Goal: Navigation & Orientation: Find specific page/section

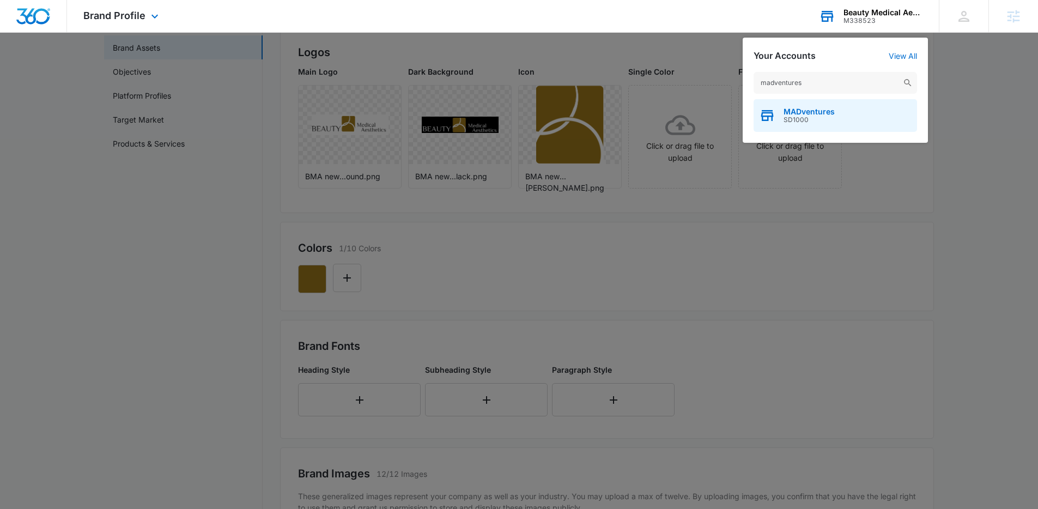
type input "madventures"
click at [825, 118] on span "SD1000" at bounding box center [809, 120] width 51 height 8
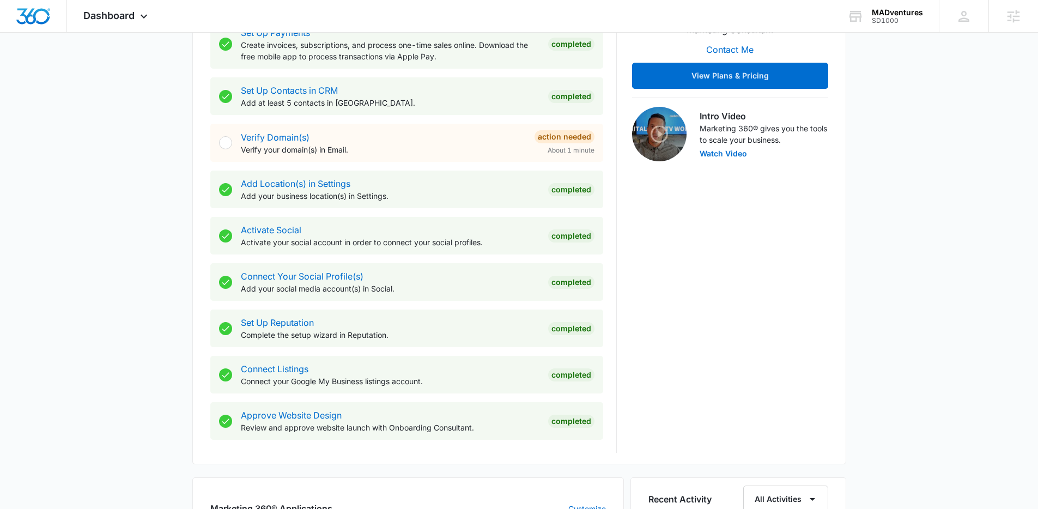
scroll to position [760, 0]
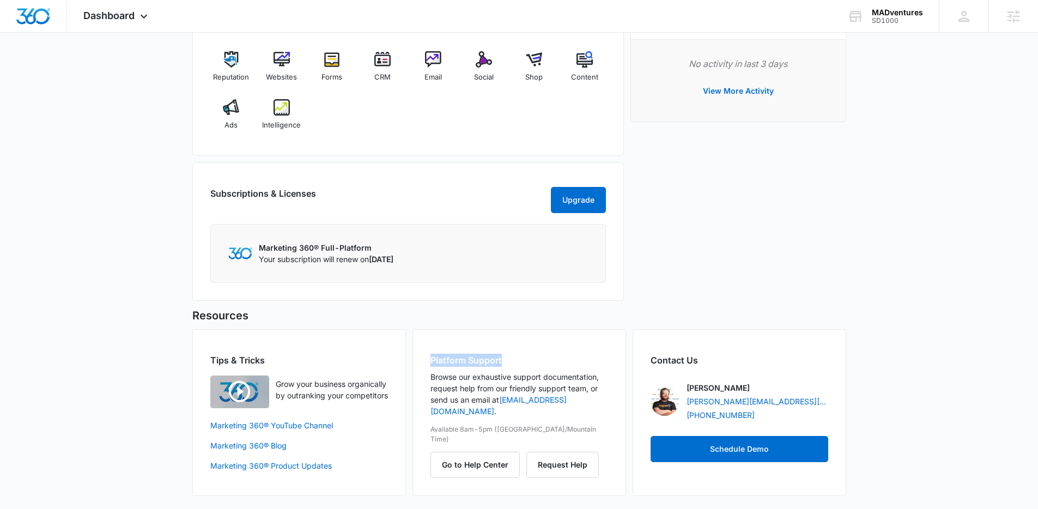
drag, startPoint x: 506, startPoint y: 358, endPoint x: 410, endPoint y: 362, distance: 96.1
click at [410, 362] on div "Tips & Tricks Grow your business organically by outranking your competitors Mar…" at bounding box center [519, 412] width 654 height 167
click at [464, 452] on button "Go to Help Center" at bounding box center [475, 465] width 89 height 26
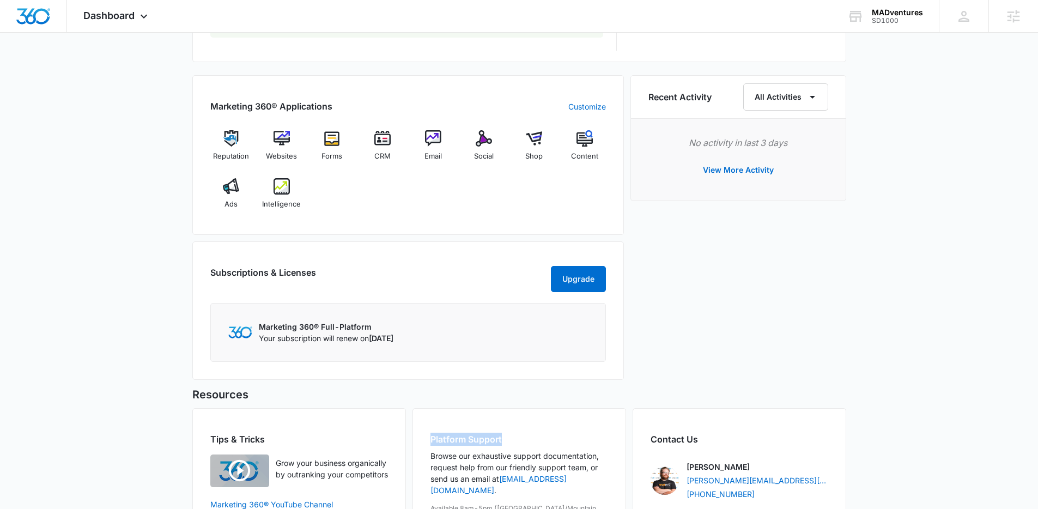
scroll to position [553, 0]
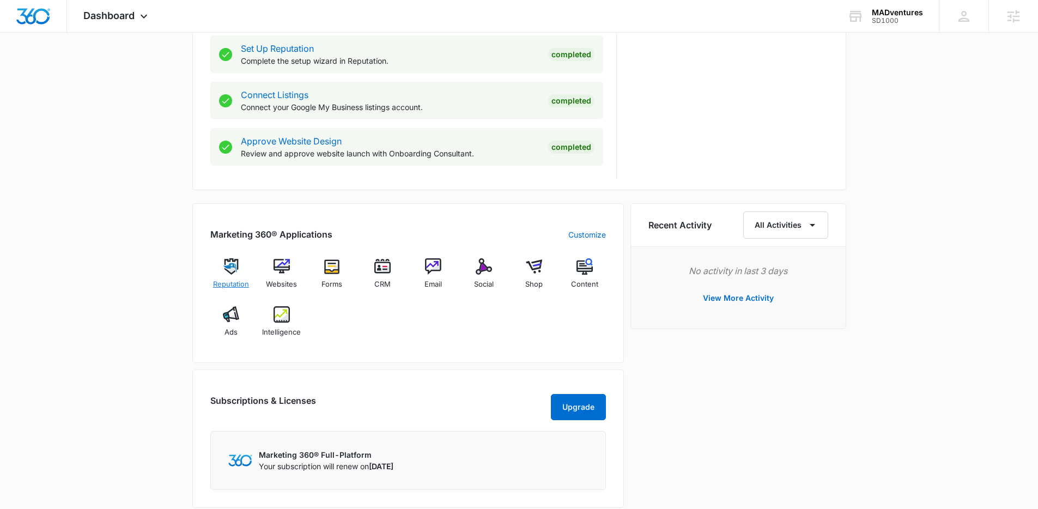
click at [226, 270] on img at bounding box center [231, 266] width 16 height 16
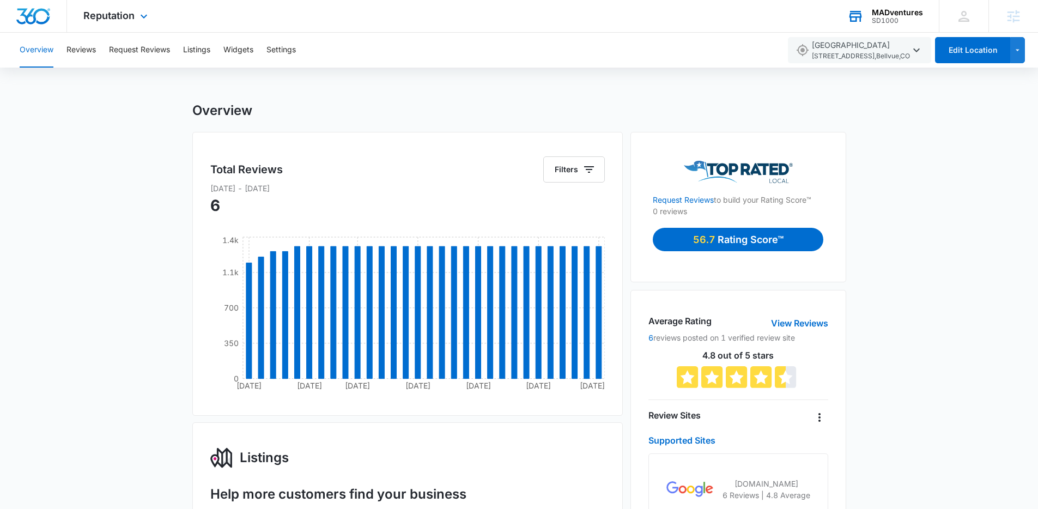
drag, startPoint x: 34, startPoint y: 21, endPoint x: 847, endPoint y: 4, distance: 813.4
click at [34, 21] on img "Dashboard" at bounding box center [33, 16] width 35 height 16
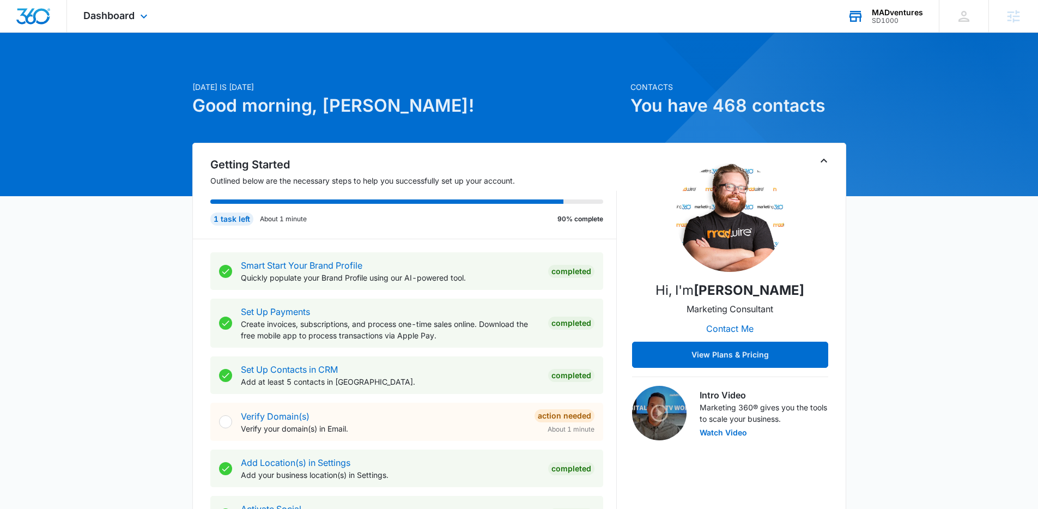
click at [909, 18] on div "SD1000" at bounding box center [897, 21] width 51 height 8
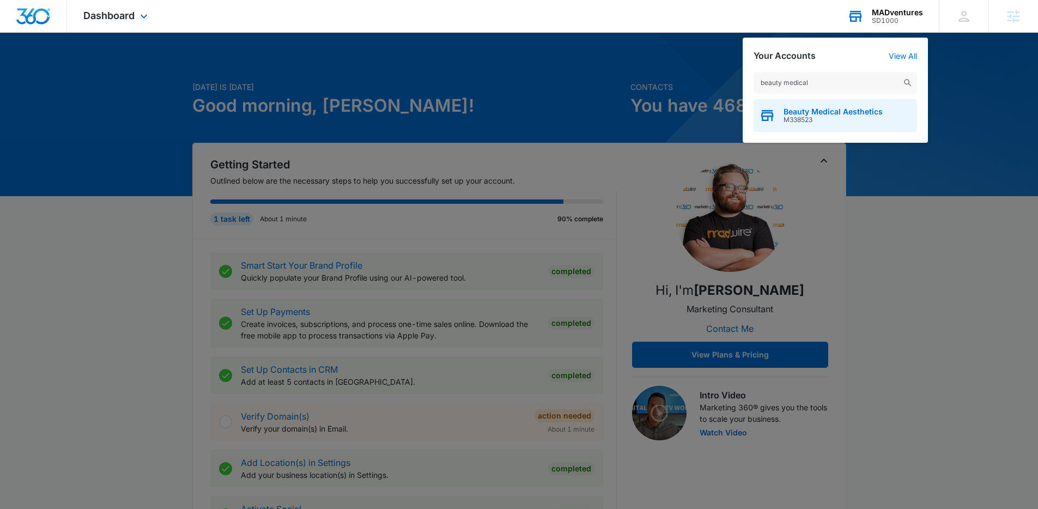
type input "beauty medical"
click at [863, 113] on span "Beauty Medical Aesthetics" at bounding box center [833, 111] width 99 height 9
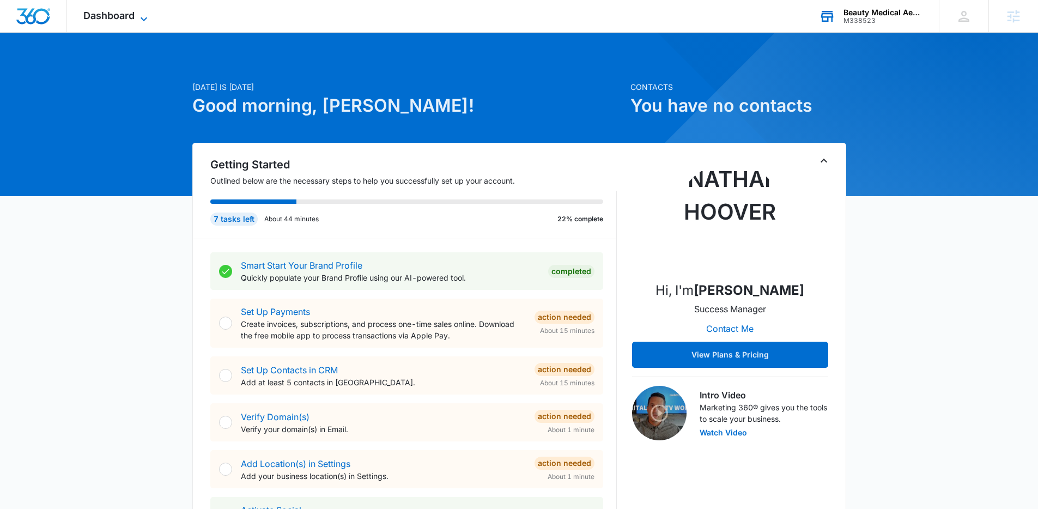
click at [134, 14] on span "Dashboard" at bounding box center [108, 15] width 51 height 11
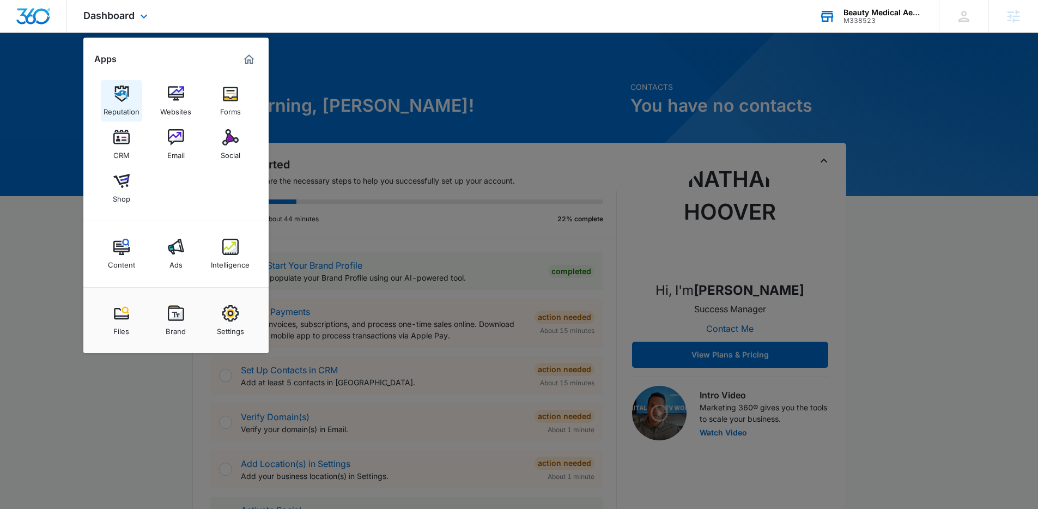
click at [117, 99] on img at bounding box center [121, 94] width 16 height 16
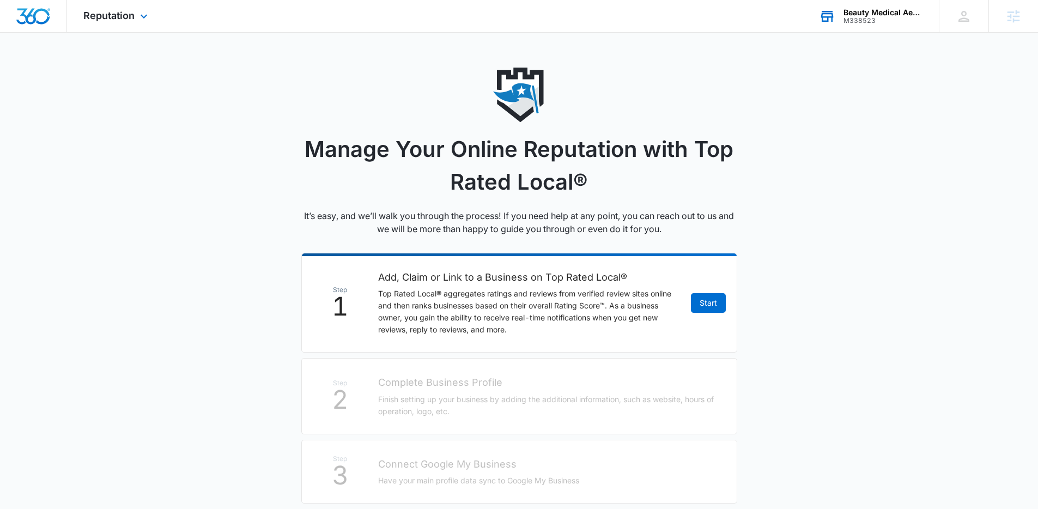
click at [48, 23] on img "Dashboard" at bounding box center [33, 16] width 35 height 16
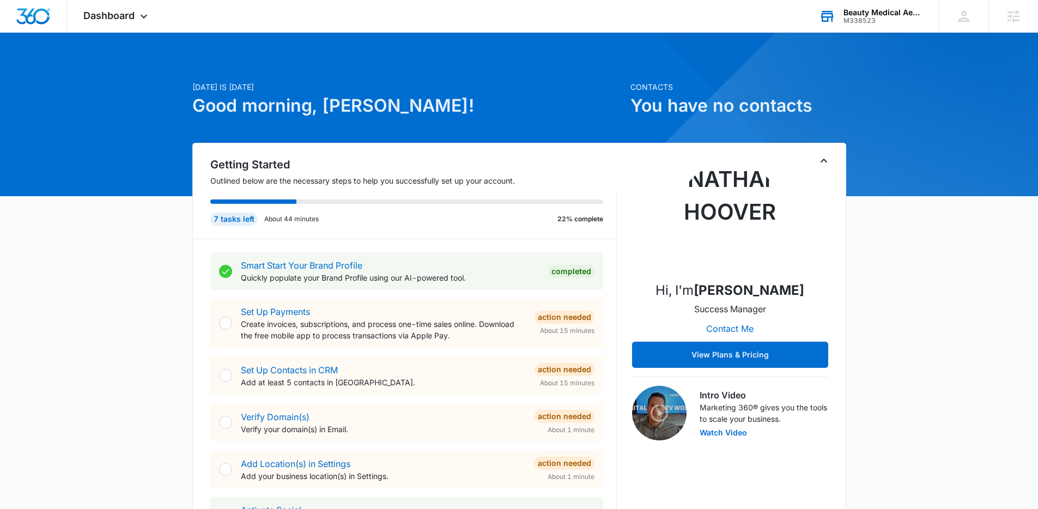
click at [873, 5] on div "Beauty Medical Aesthetics M338523 Your Accounts View All" at bounding box center [871, 16] width 136 height 32
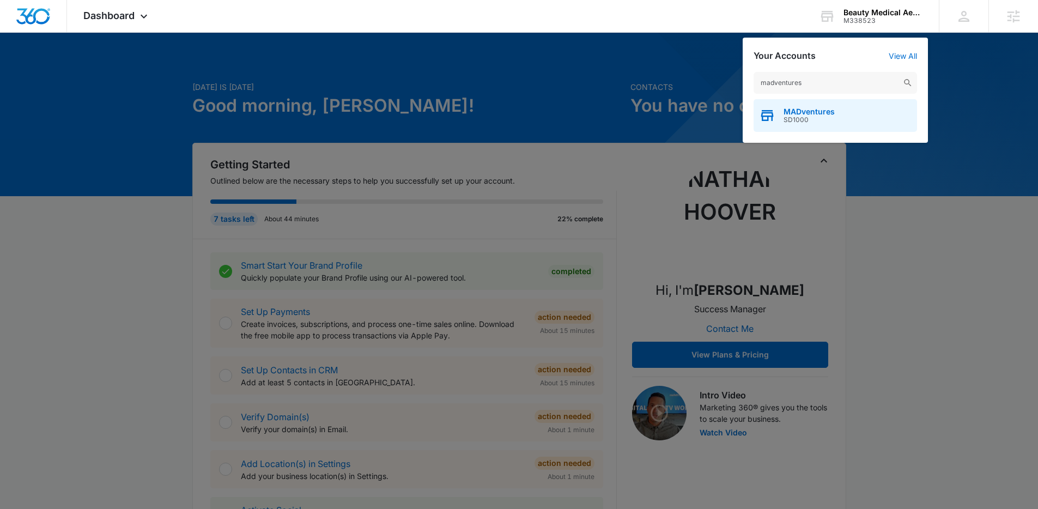
type input "madventures"
click at [853, 111] on div "MADventures SD1000" at bounding box center [836, 115] width 164 height 33
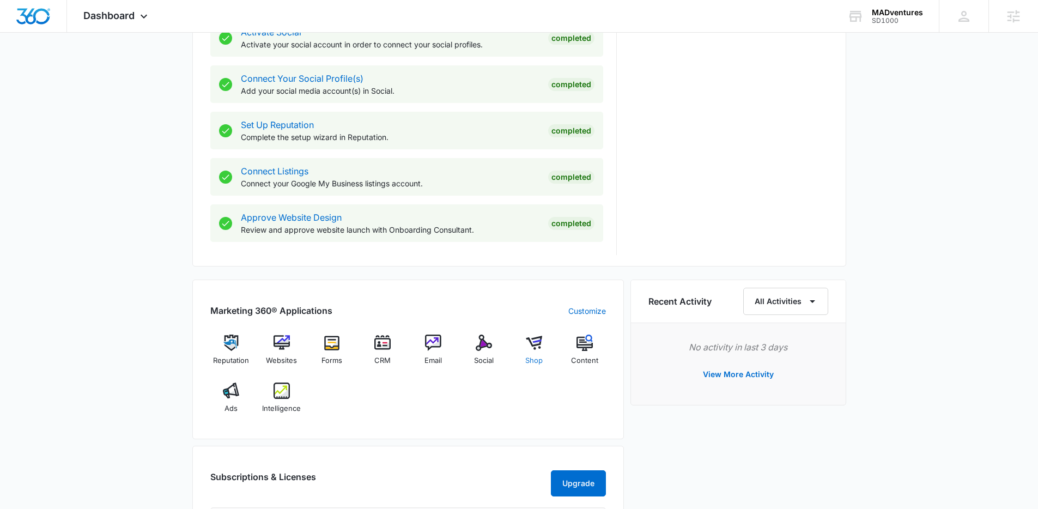
scroll to position [480, 0]
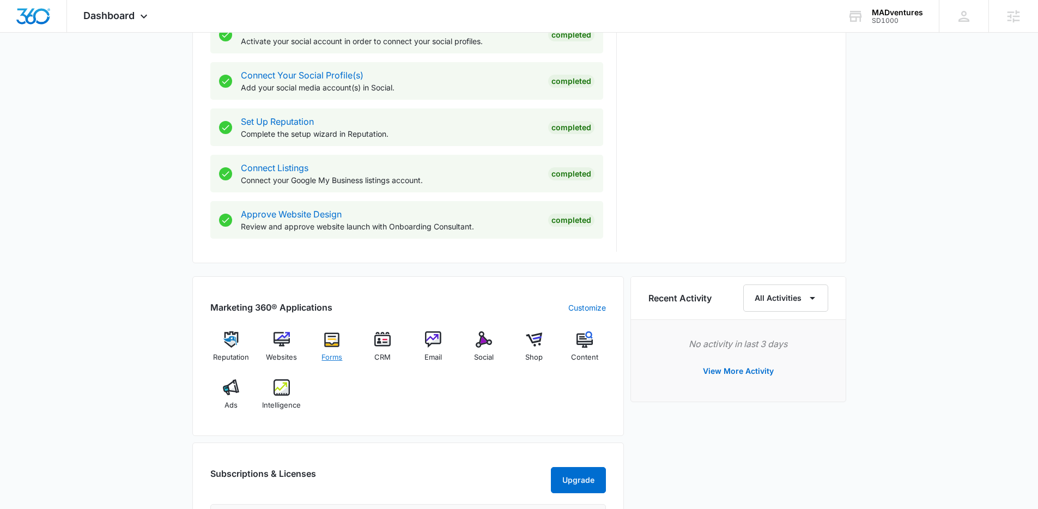
click at [337, 345] on img at bounding box center [332, 339] width 16 height 16
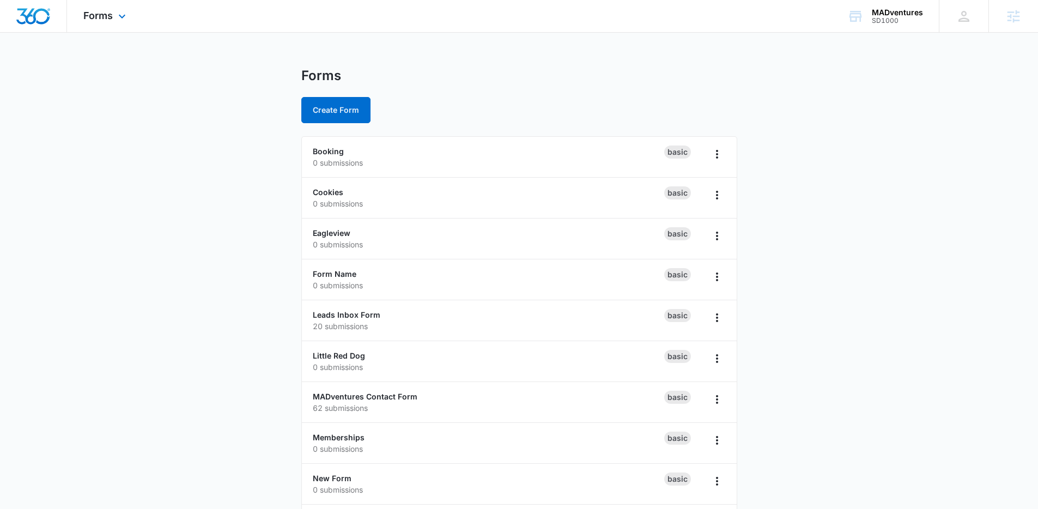
click at [39, 20] on img "Dashboard" at bounding box center [33, 16] width 35 height 16
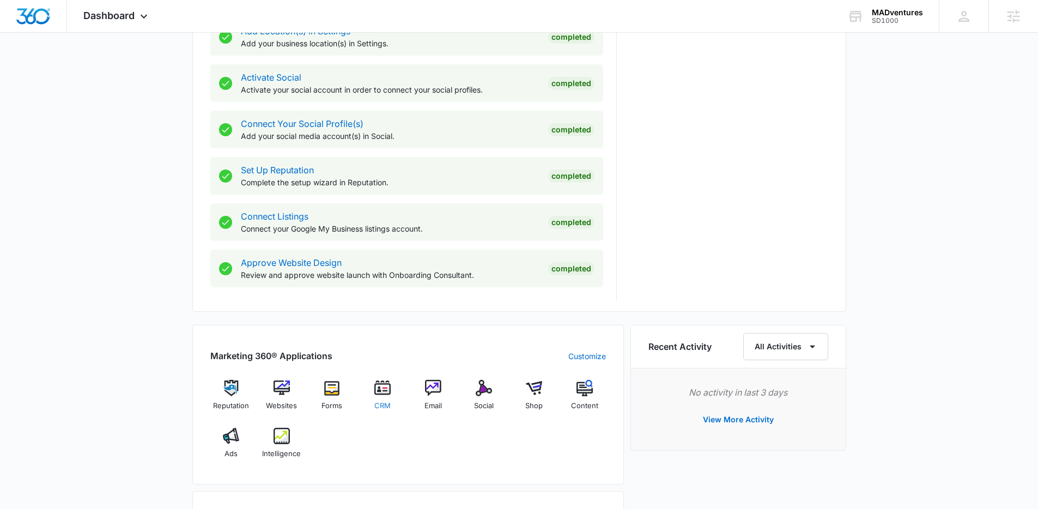
scroll to position [449, 0]
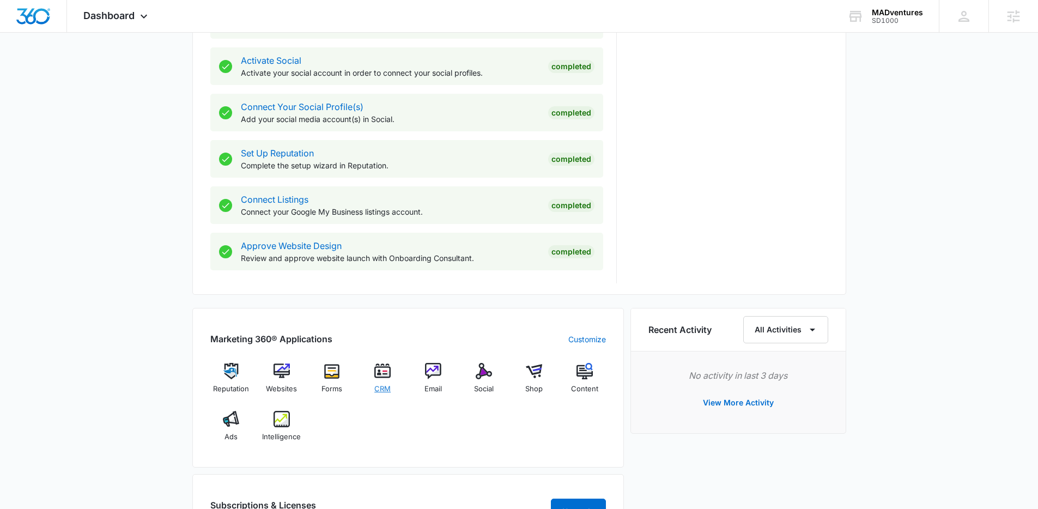
click at [382, 385] on span "CRM" at bounding box center [382, 389] width 16 height 11
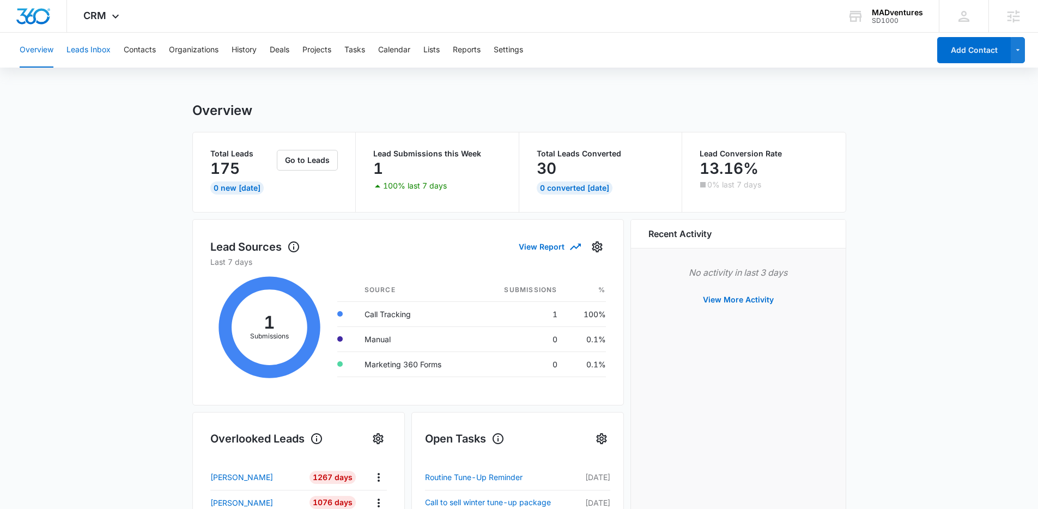
click at [92, 55] on button "Leads Inbox" at bounding box center [88, 50] width 44 height 35
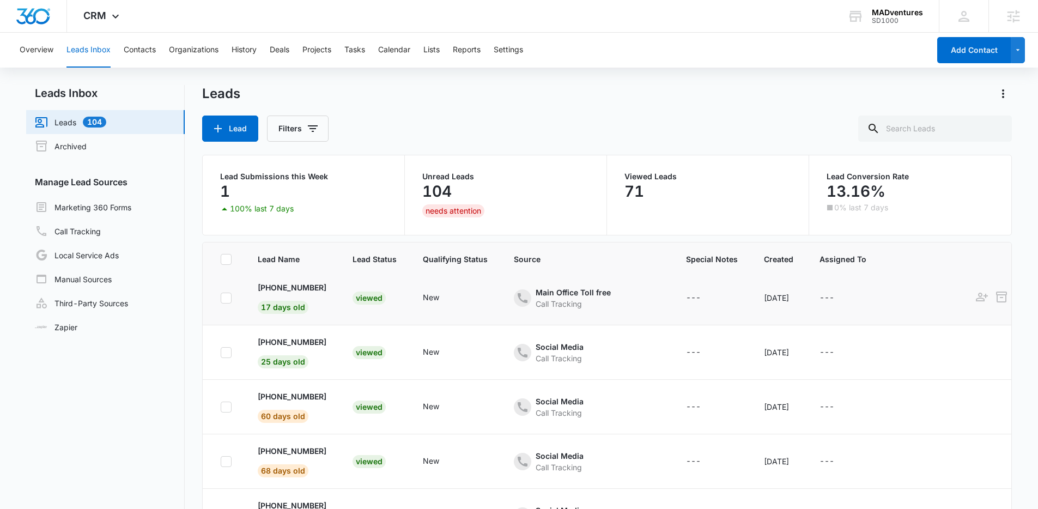
scroll to position [7, 0]
click at [272, 286] on p "[PHONE_NUMBER]" at bounding box center [292, 286] width 69 height 11
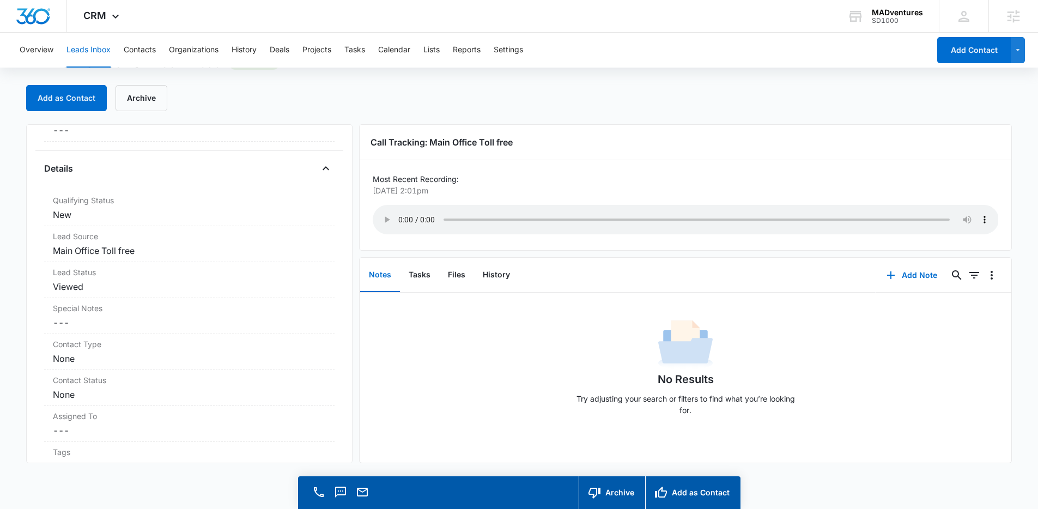
scroll to position [31, 0]
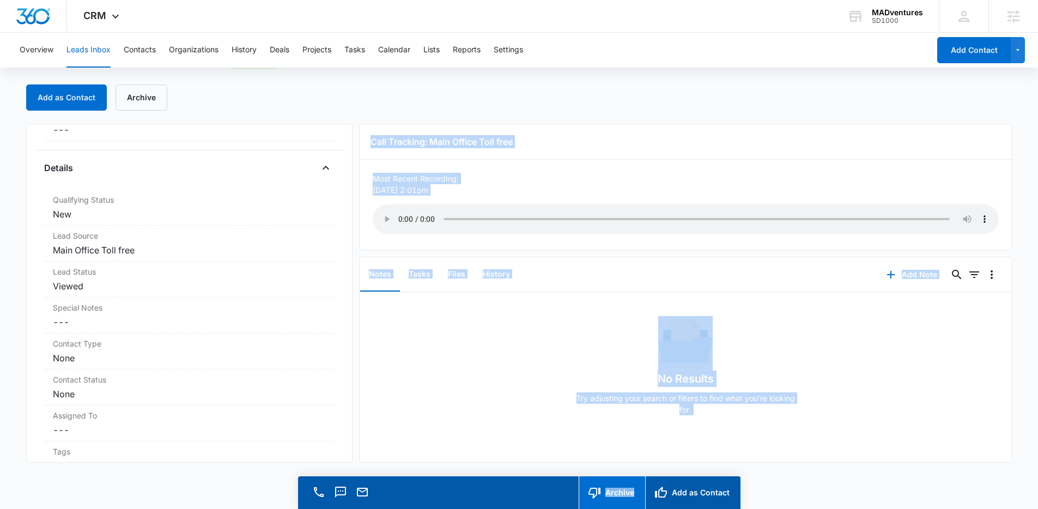
drag, startPoint x: 286, startPoint y: 471, endPoint x: 630, endPoint y: 505, distance: 345.1
click at [620, 506] on main "Main Office Toll free - Lead 17 days old Add as Contact Archive Main Office Tol…" at bounding box center [519, 281] width 1038 height 455
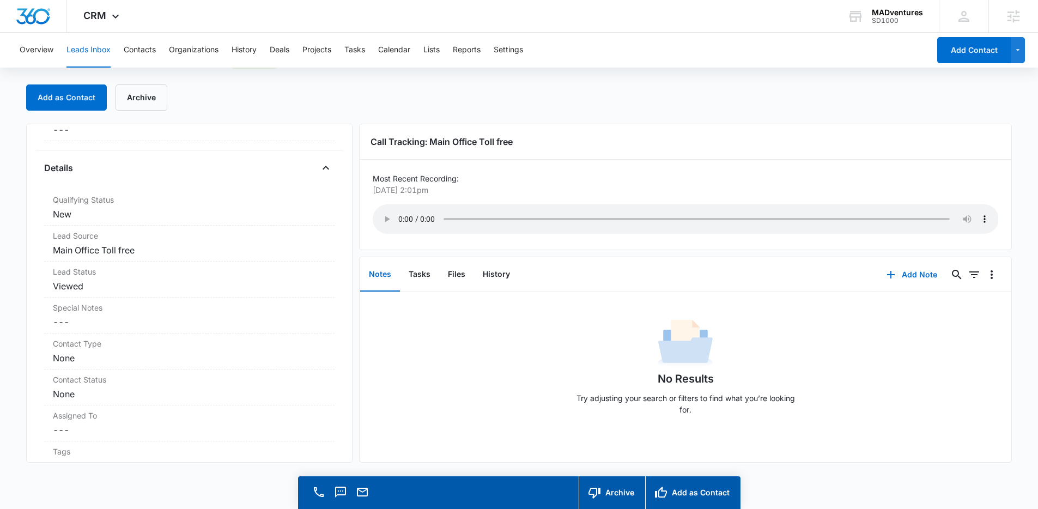
click at [888, 481] on main "Main Office Toll free - Lead 17 days old Add as Contact Archive Main Office Tol…" at bounding box center [519, 281] width 1038 height 455
click at [510, 415] on div "No Results Try adjusting your search or filters to find what you’re looking for." at bounding box center [686, 370] width 652 height 108
click at [502, 415] on div "No Results Try adjusting your search or filters to find what you’re looking for." at bounding box center [686, 370] width 652 height 108
click at [433, 438] on div "No Results Try adjusting your search or filters to find what you’re looking for." at bounding box center [686, 377] width 652 height 170
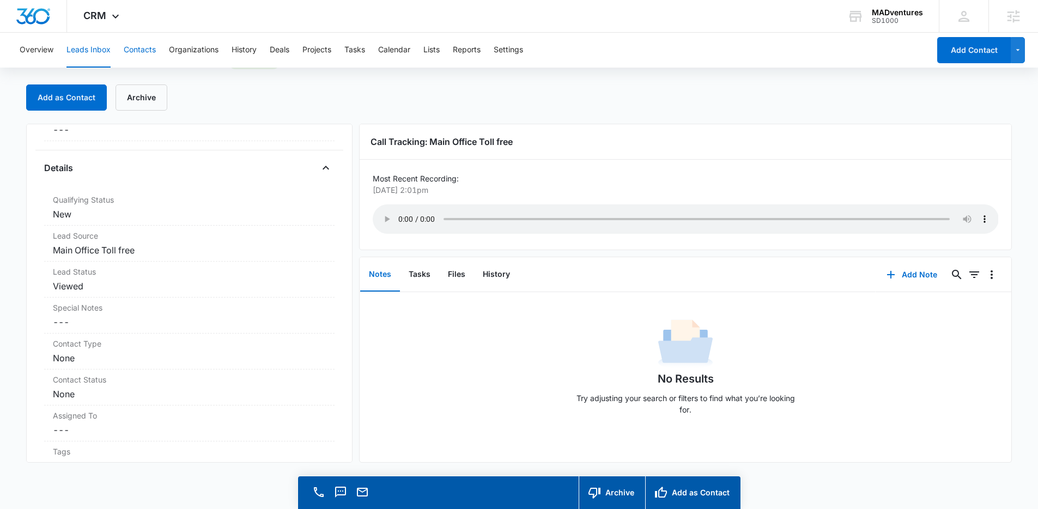
click at [139, 48] on button "Contacts" at bounding box center [140, 50] width 32 height 35
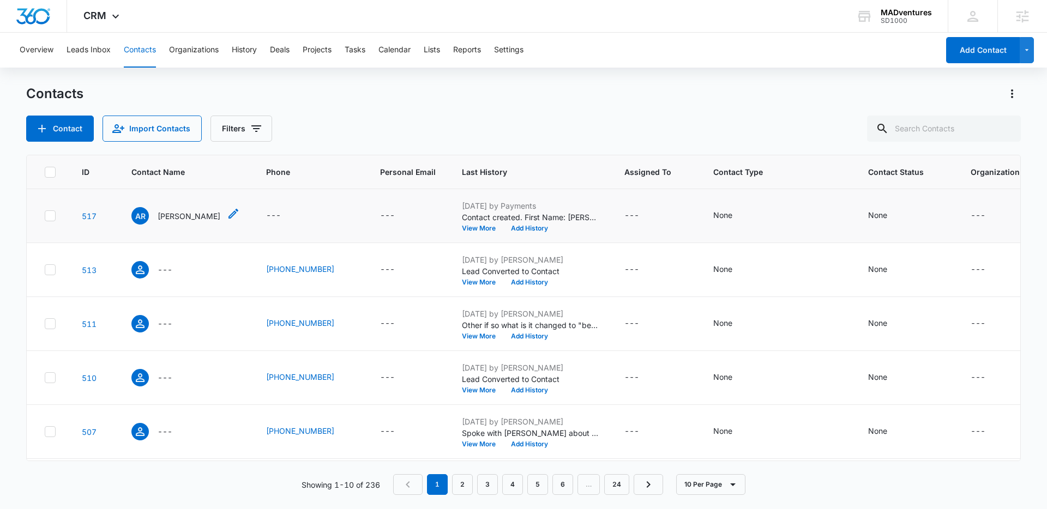
click at [182, 216] on p "[PERSON_NAME]" at bounding box center [189, 215] width 63 height 11
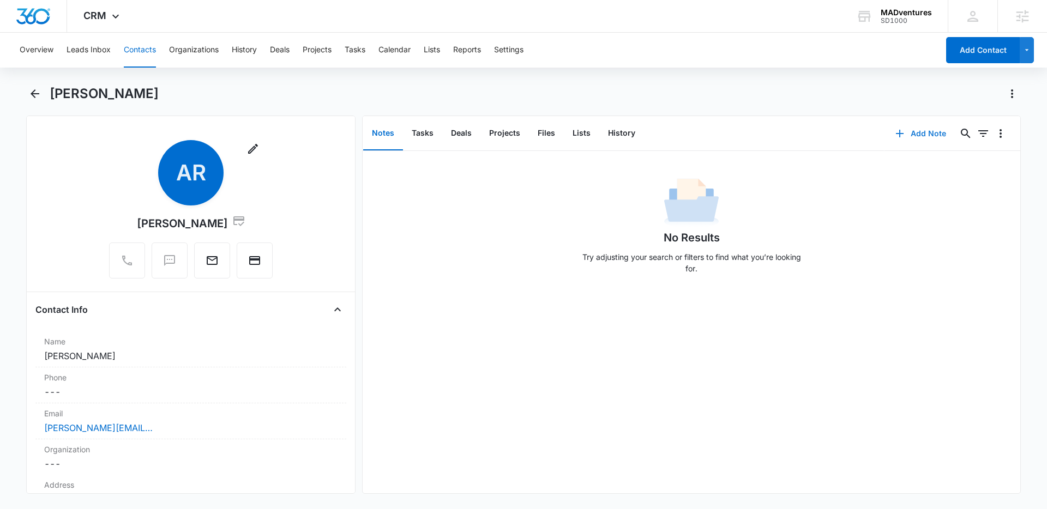
click at [924, 137] on button "Add Note" at bounding box center [920, 133] width 72 height 26
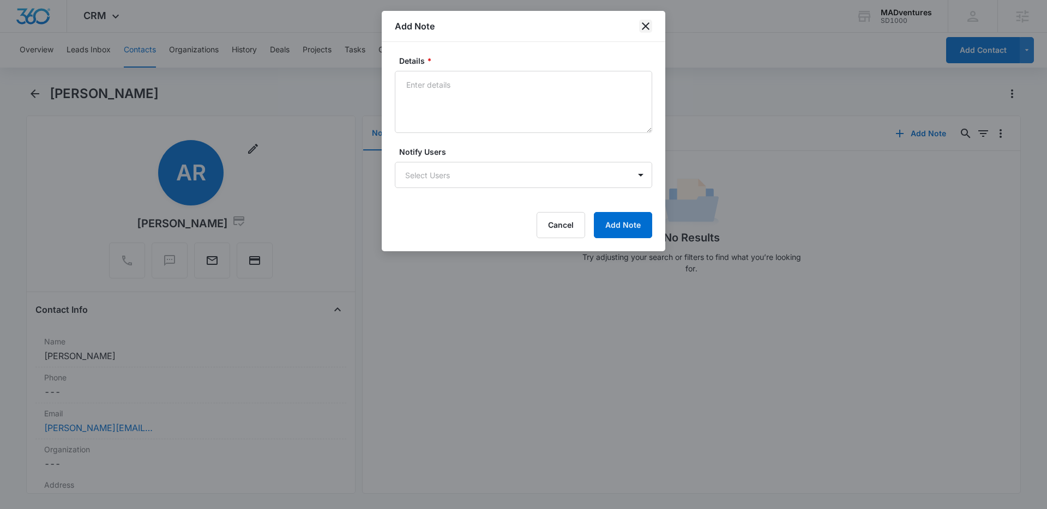
click at [650, 28] on icon "close" at bounding box center [645, 26] width 13 height 13
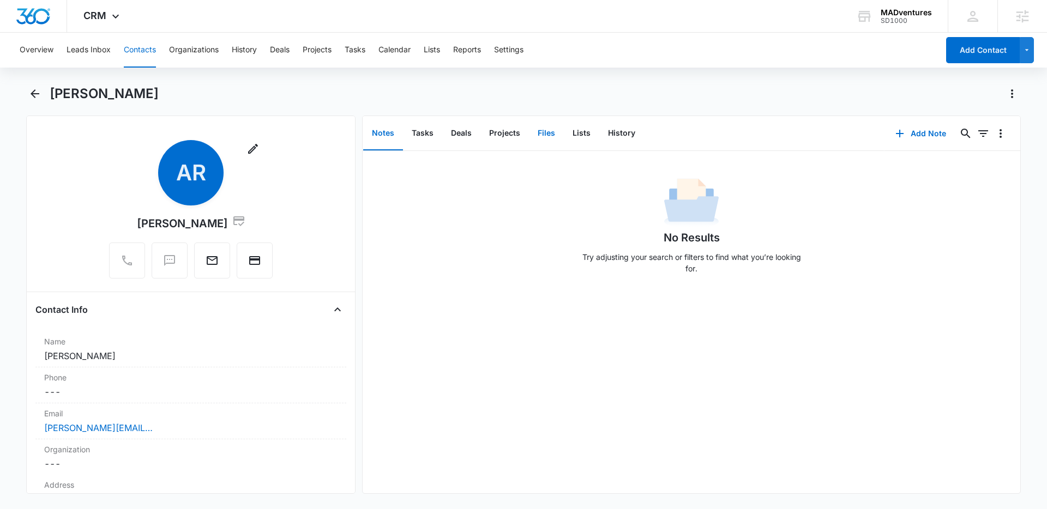
click at [554, 141] on button "Files" at bounding box center [546, 134] width 35 height 34
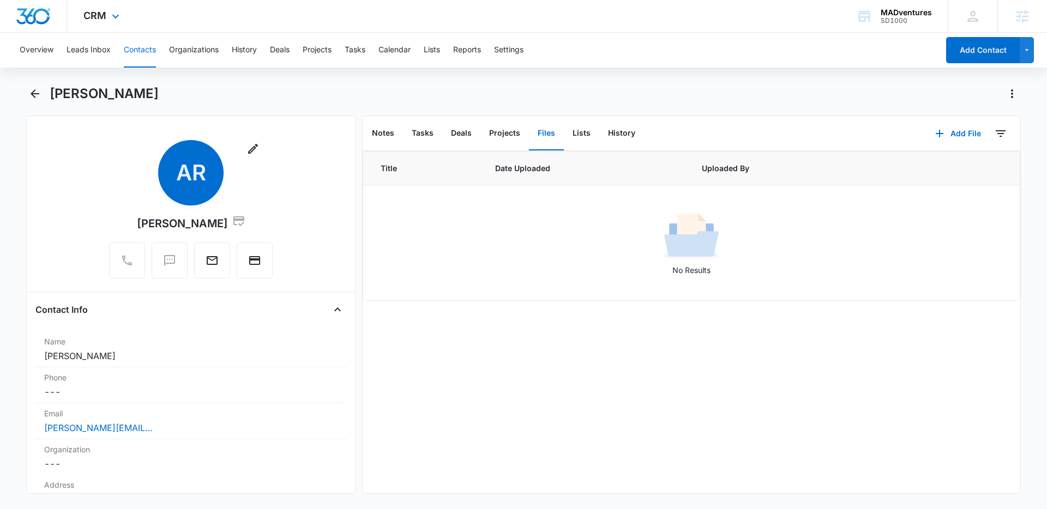
click at [31, 15] on img "Dashboard" at bounding box center [33, 16] width 35 height 16
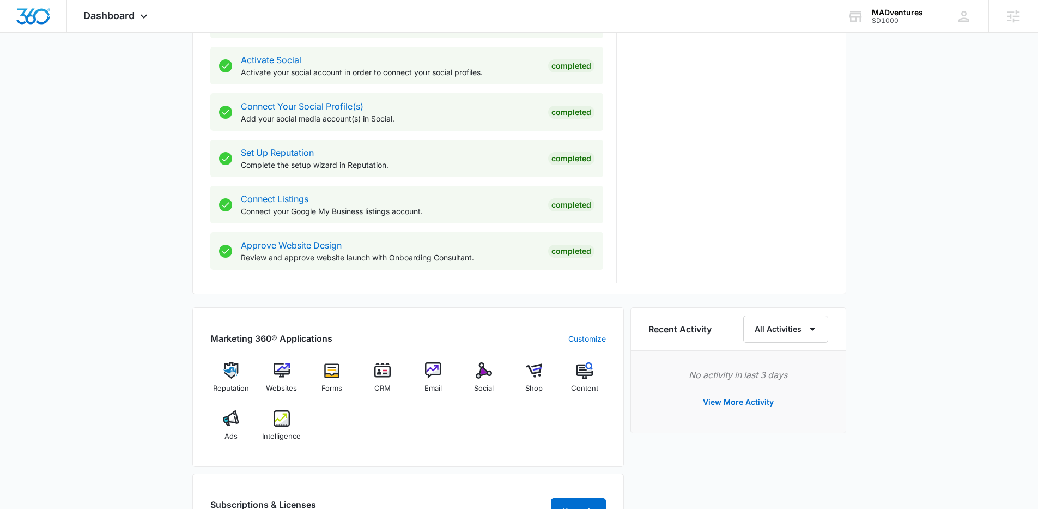
scroll to position [459, 0]
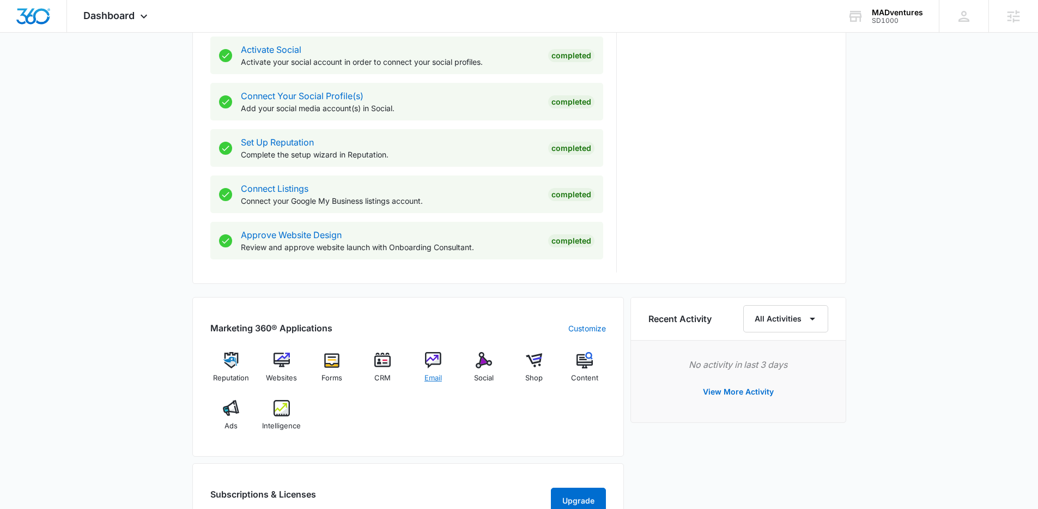
click at [435, 356] on img at bounding box center [433, 360] width 16 height 16
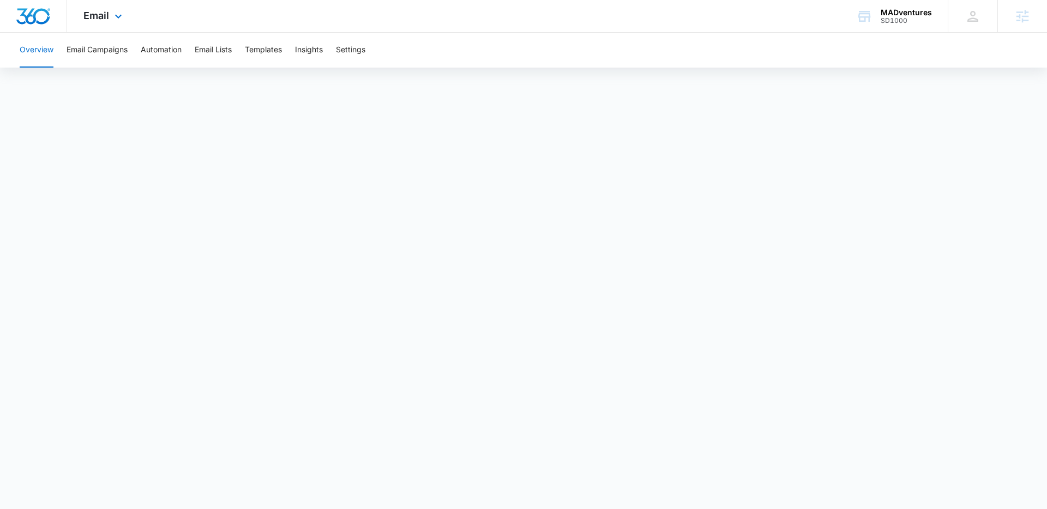
click at [32, 23] on img "Dashboard" at bounding box center [33, 16] width 35 height 16
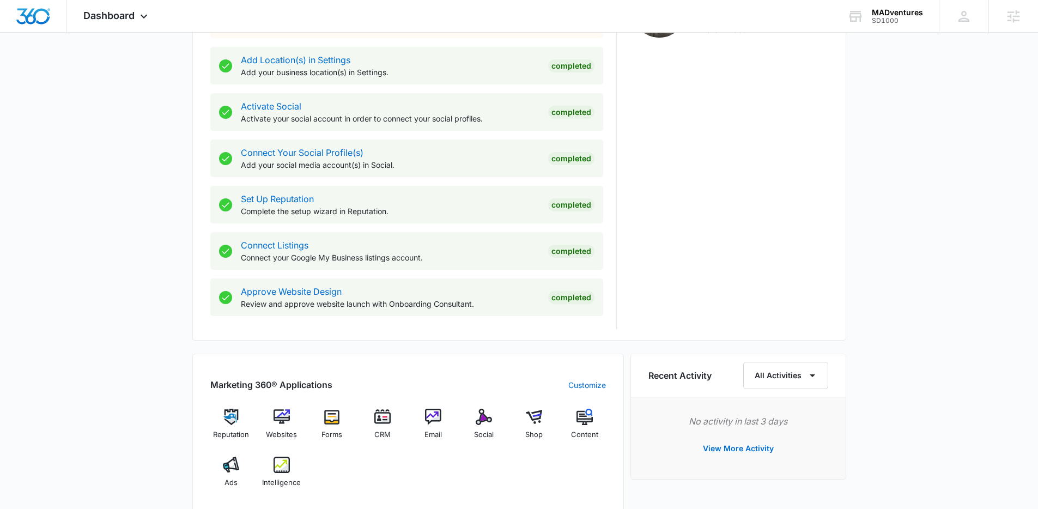
scroll to position [594, 0]
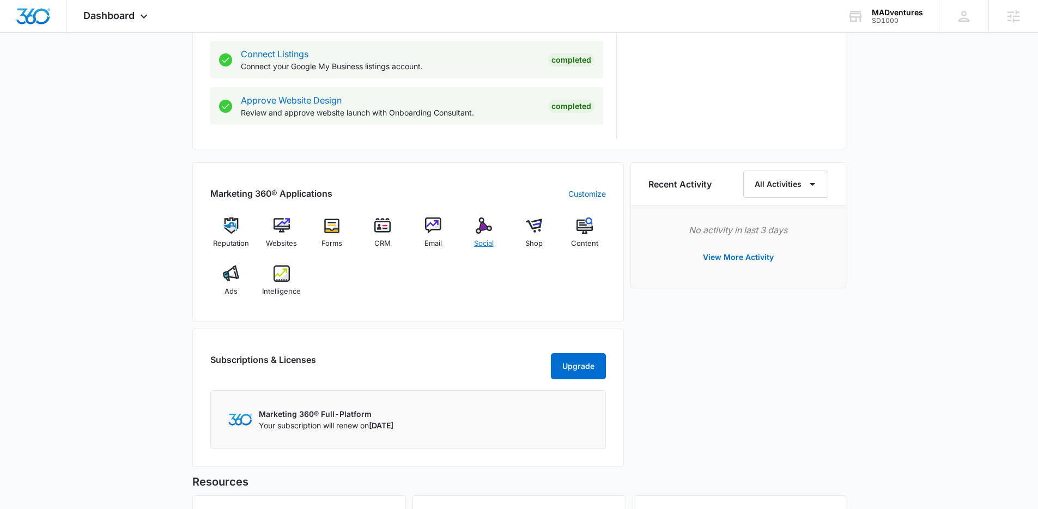
click at [491, 234] on div "Social" at bounding box center [484, 236] width 42 height 39
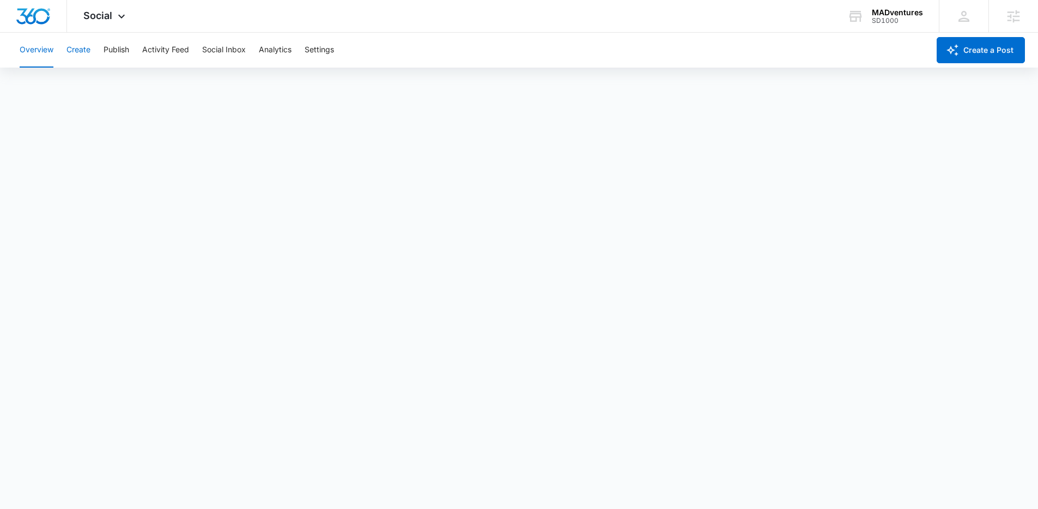
click at [72, 58] on button "Create" at bounding box center [78, 50] width 24 height 35
click at [114, 46] on button "Publish" at bounding box center [117, 50] width 26 height 35
click at [154, 51] on button "Activity Feed" at bounding box center [165, 50] width 47 height 35
click at [235, 48] on button "Social Inbox" at bounding box center [224, 50] width 44 height 35
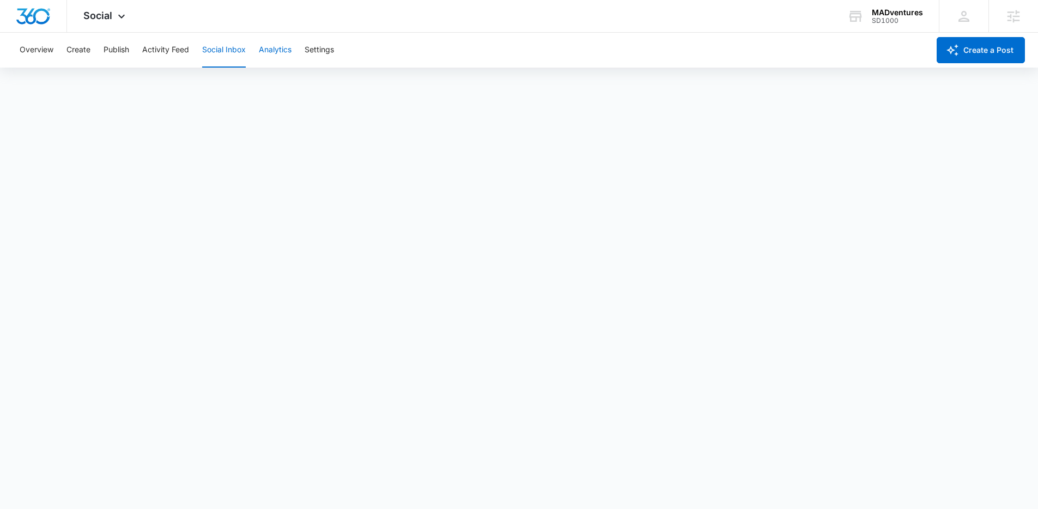
click at [269, 53] on button "Analytics" at bounding box center [275, 50] width 33 height 35
click at [314, 46] on button "Settings" at bounding box center [319, 50] width 29 height 35
click at [34, 16] on img "Dashboard" at bounding box center [33, 16] width 35 height 16
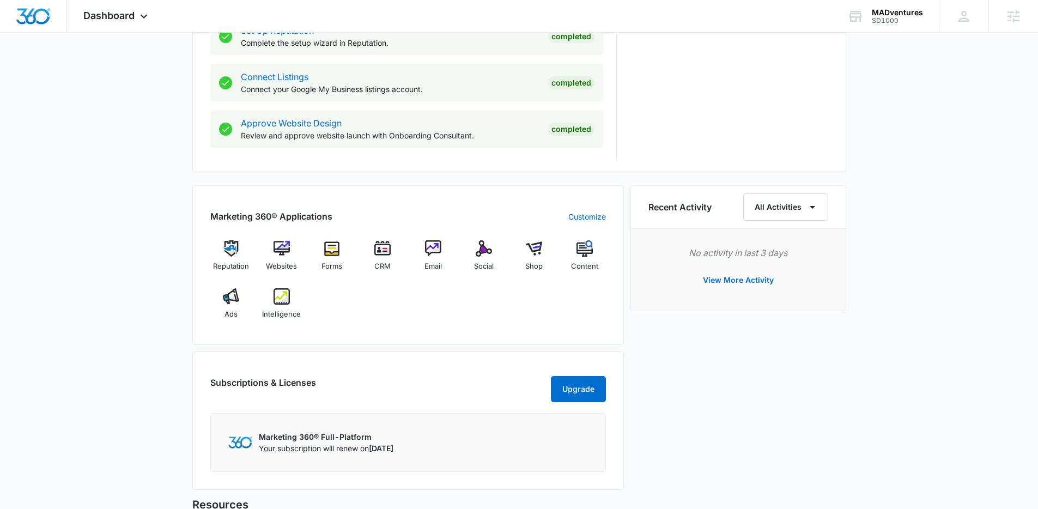
scroll to position [586, 0]
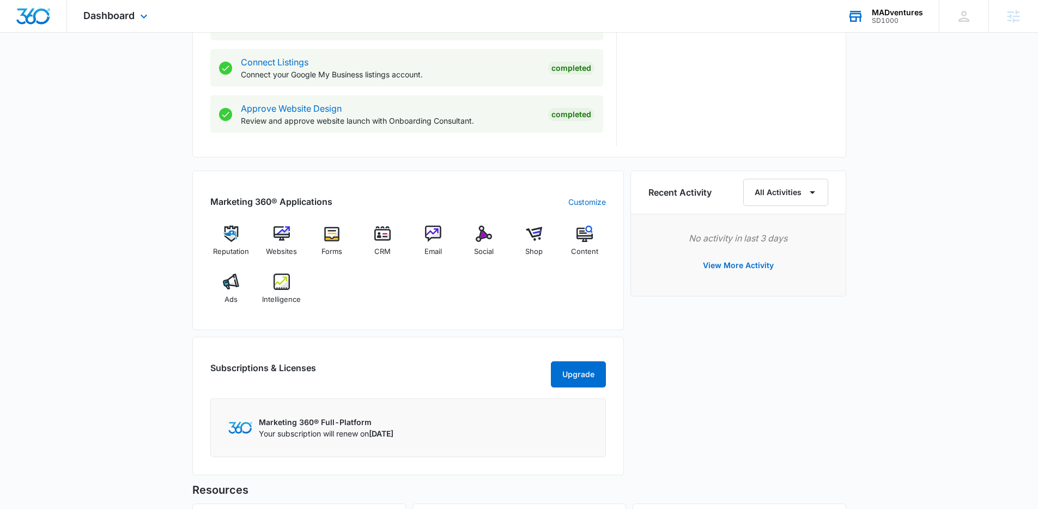
click at [896, 11] on div "MADventures" at bounding box center [897, 12] width 51 height 9
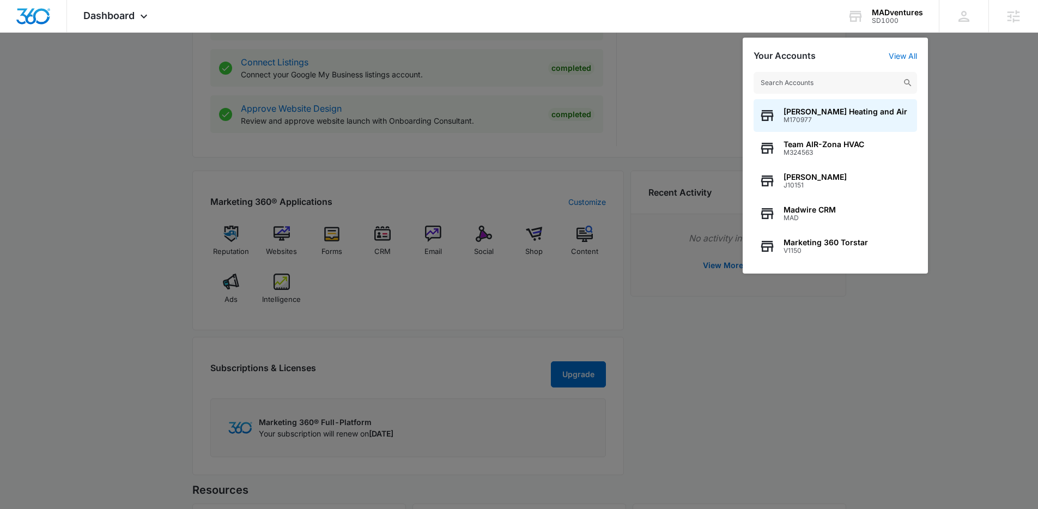
click at [831, 360] on div at bounding box center [519, 254] width 1038 height 509
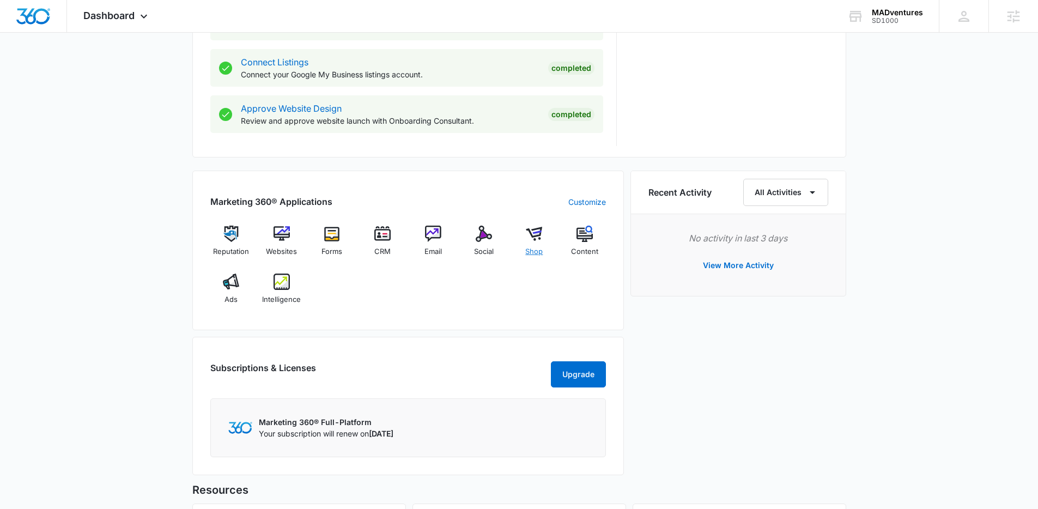
click at [544, 233] on div "Shop" at bounding box center [534, 245] width 42 height 39
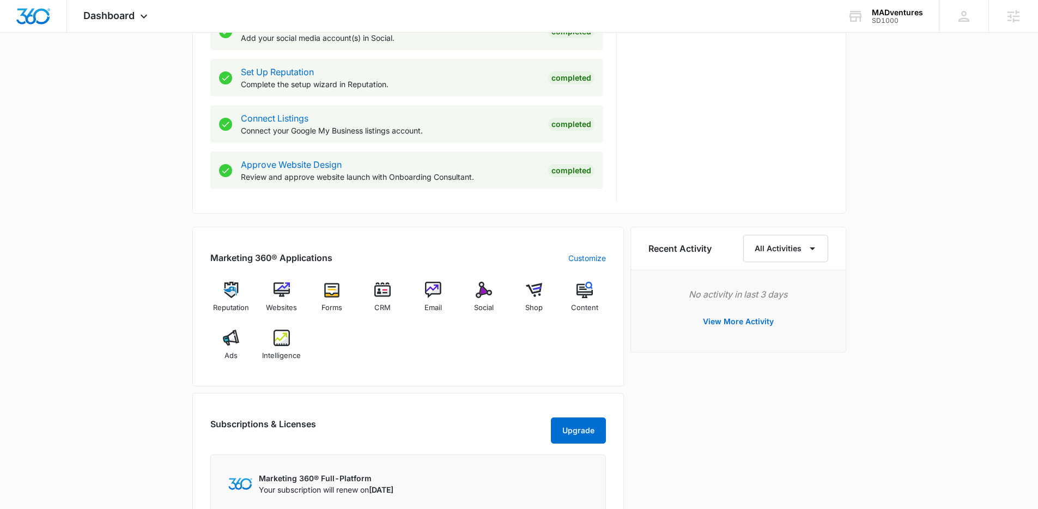
scroll to position [530, 0]
click at [588, 298] on div "Content" at bounding box center [585, 300] width 42 height 39
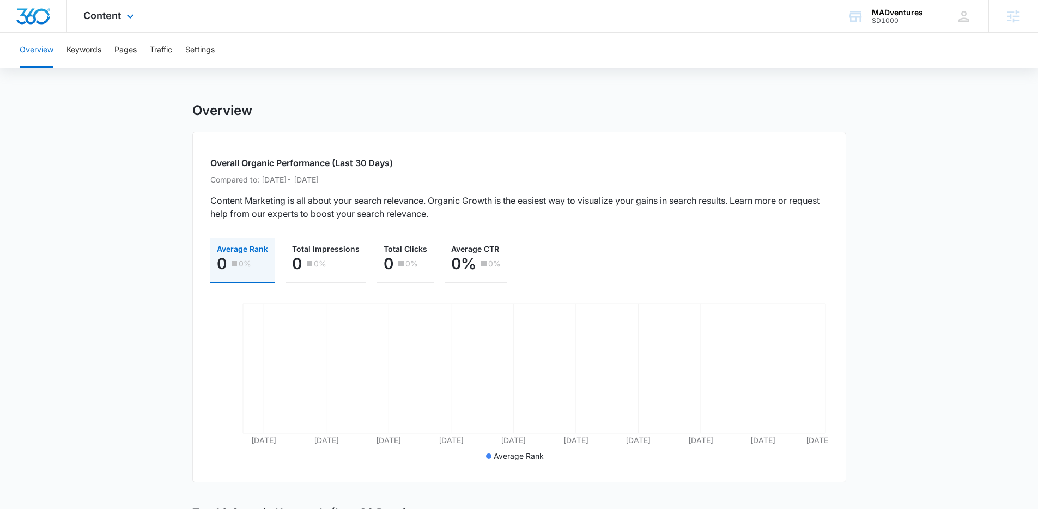
click at [40, 14] on img "Dashboard" at bounding box center [33, 16] width 35 height 16
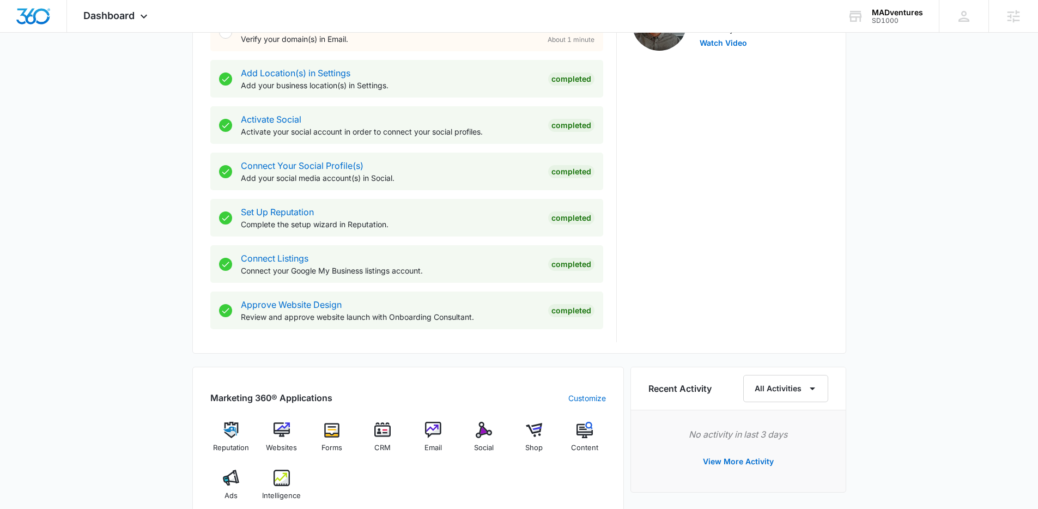
scroll to position [398, 0]
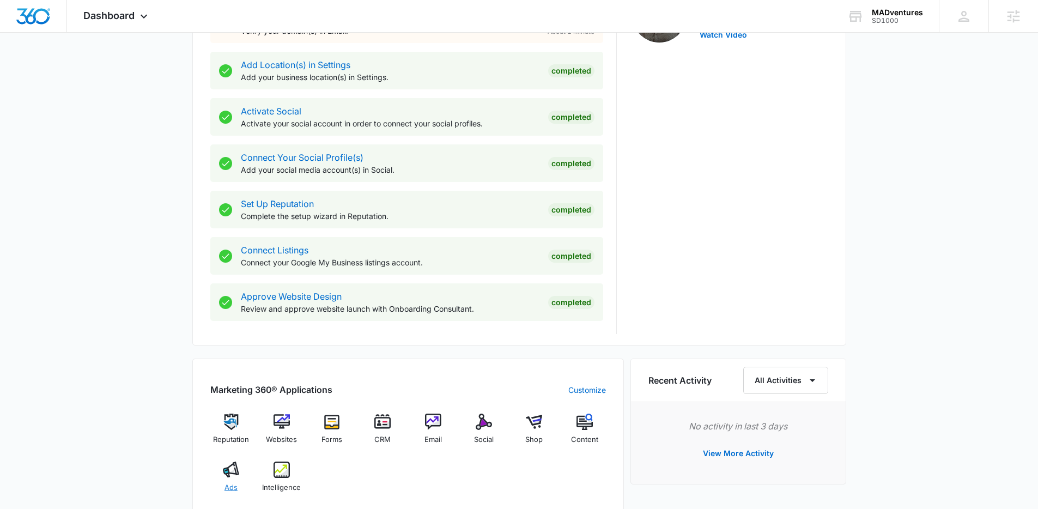
click at [229, 473] on img at bounding box center [231, 470] width 16 height 16
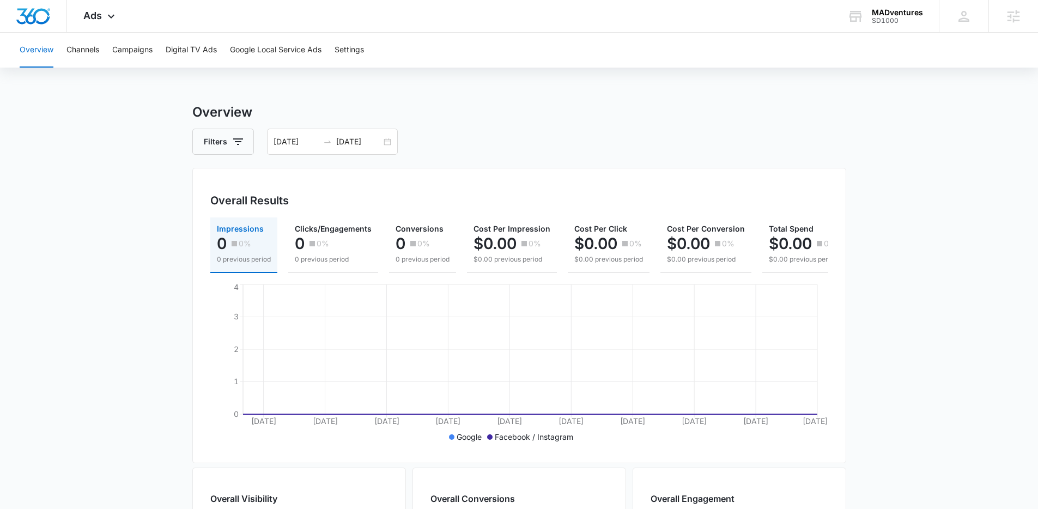
scroll to position [0, 16]
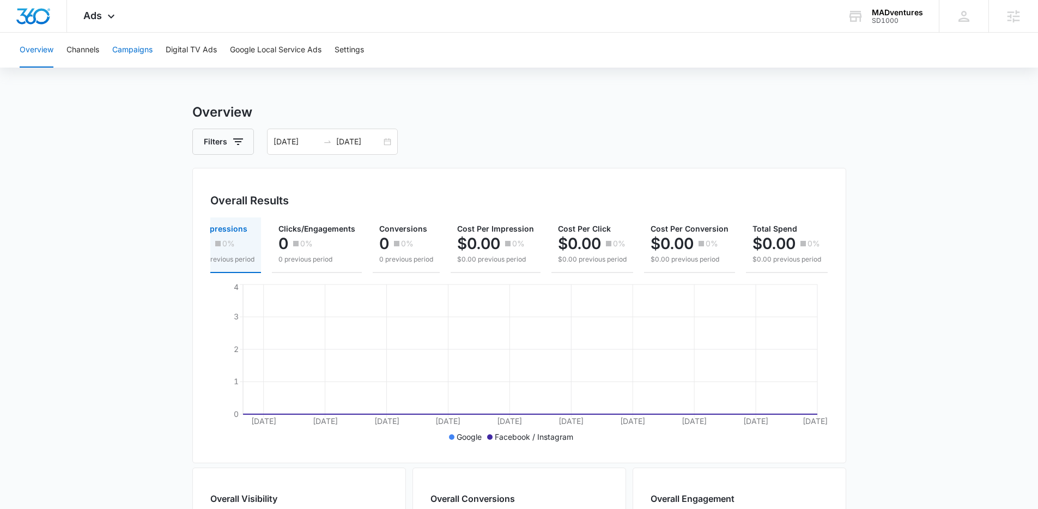
click at [120, 55] on button "Campaigns" at bounding box center [132, 50] width 40 height 35
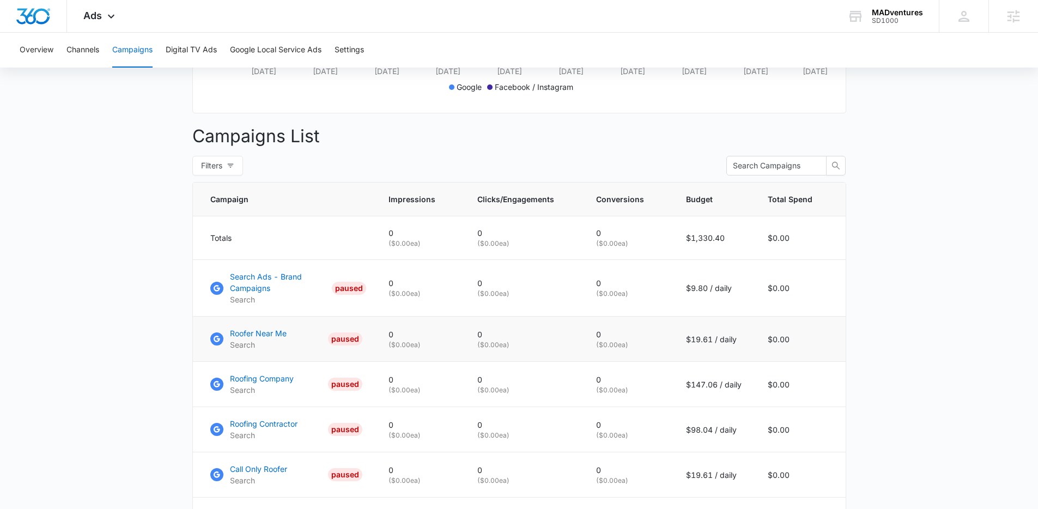
scroll to position [367, 0]
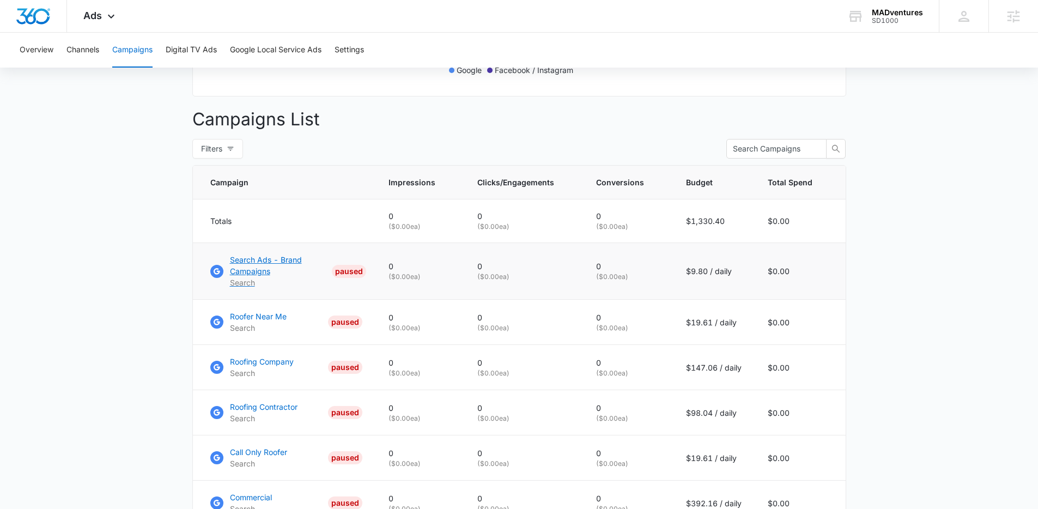
click at [258, 277] on p "Search Ads - Brand Campaigns" at bounding box center [279, 265] width 98 height 23
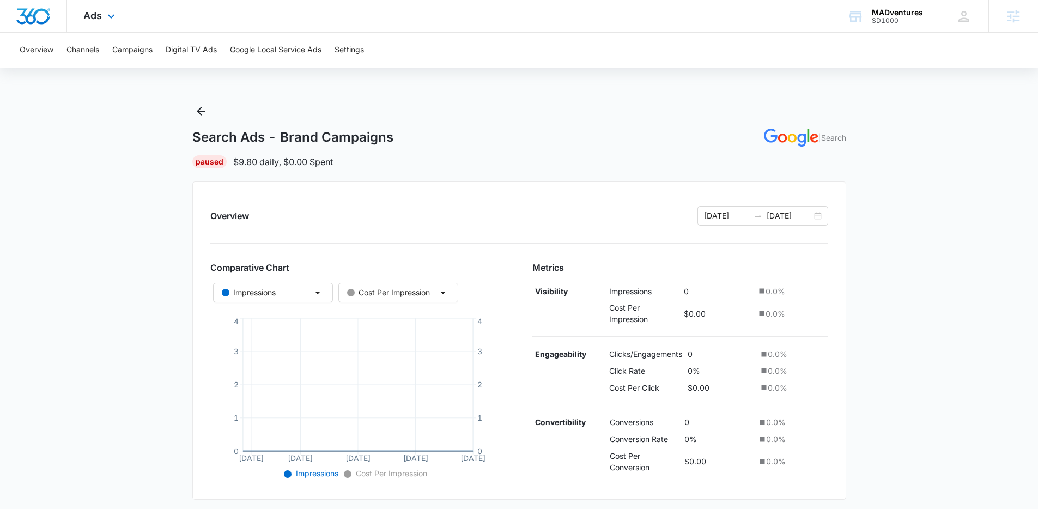
click at [36, 19] on img "Dashboard" at bounding box center [33, 16] width 35 height 16
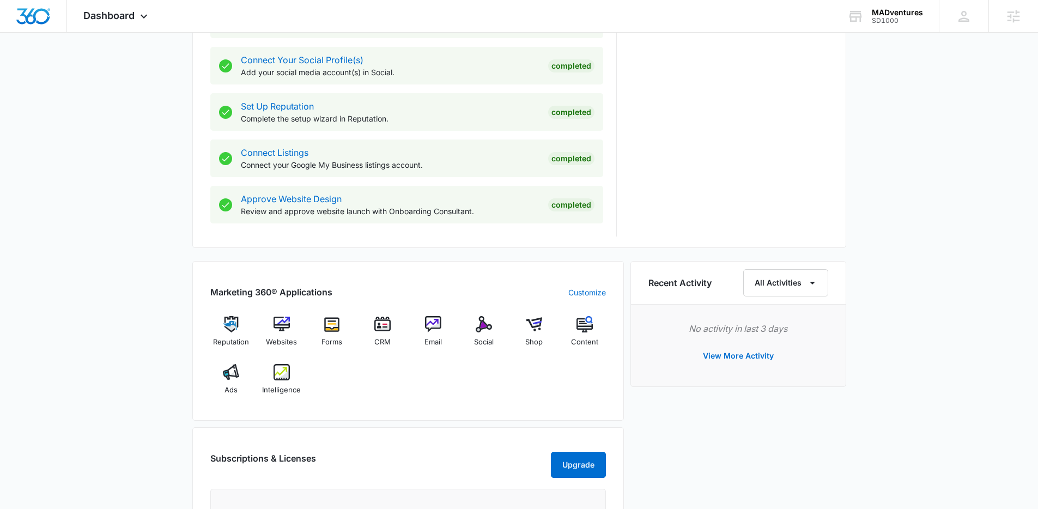
scroll to position [565, 0]
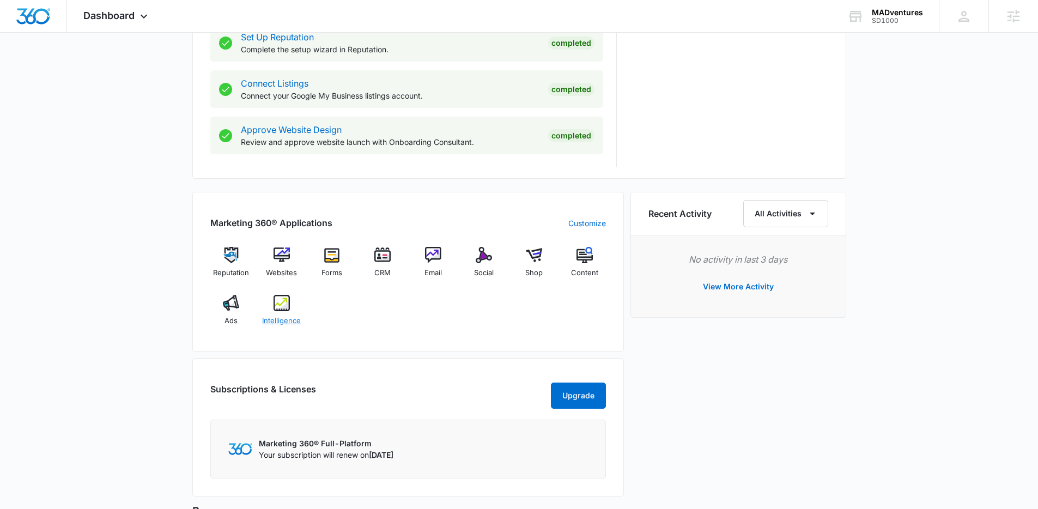
click at [277, 311] on div "Intelligence" at bounding box center [282, 314] width 42 height 39
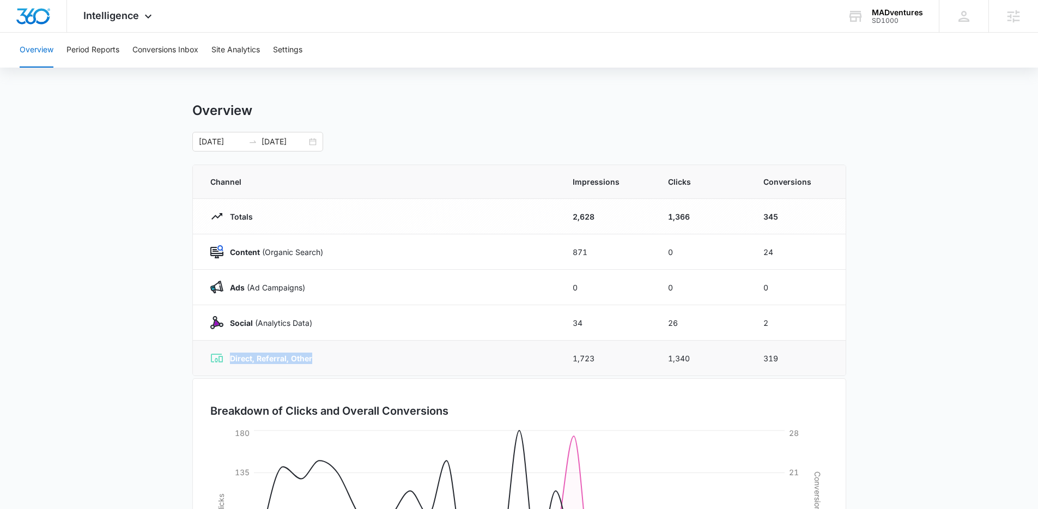
drag, startPoint x: 330, startPoint y: 364, endPoint x: 214, endPoint y: 356, distance: 115.8
click at [214, 356] on div "Direct, Referral, Other" at bounding box center [378, 358] width 336 height 13
click at [243, 60] on button "Site Analytics" at bounding box center [235, 50] width 49 height 35
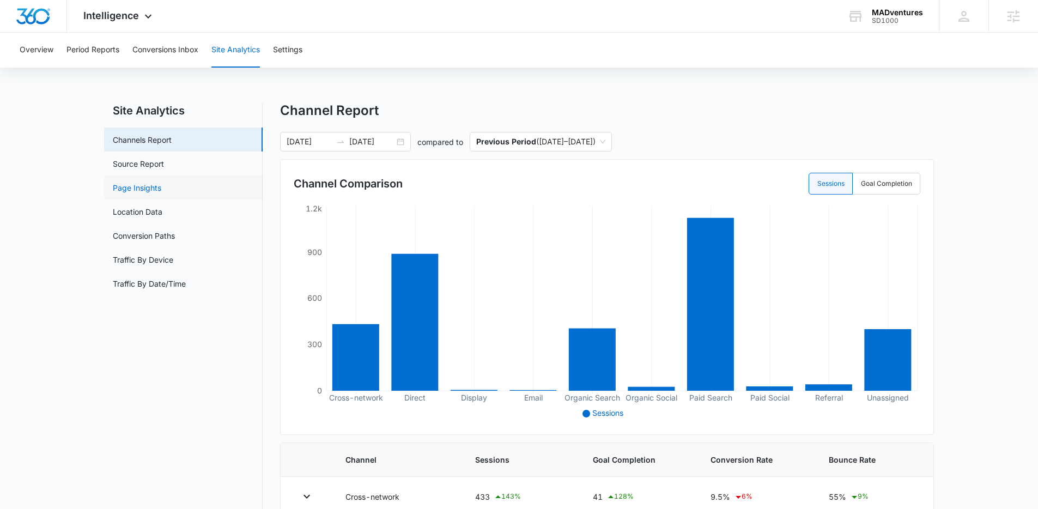
click at [161, 193] on link "Page Insights" at bounding box center [137, 187] width 49 height 11
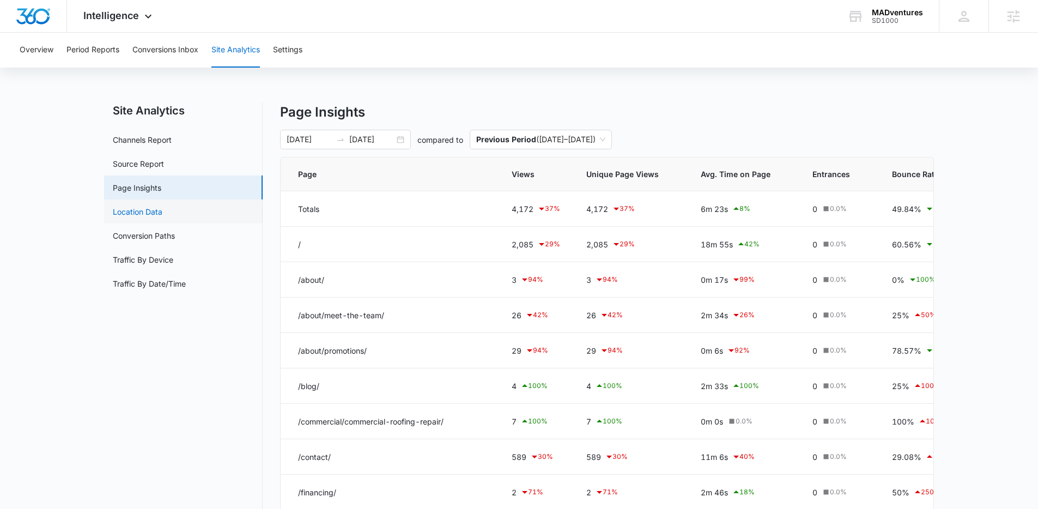
click at [125, 217] on link "Location Data" at bounding box center [138, 211] width 50 height 11
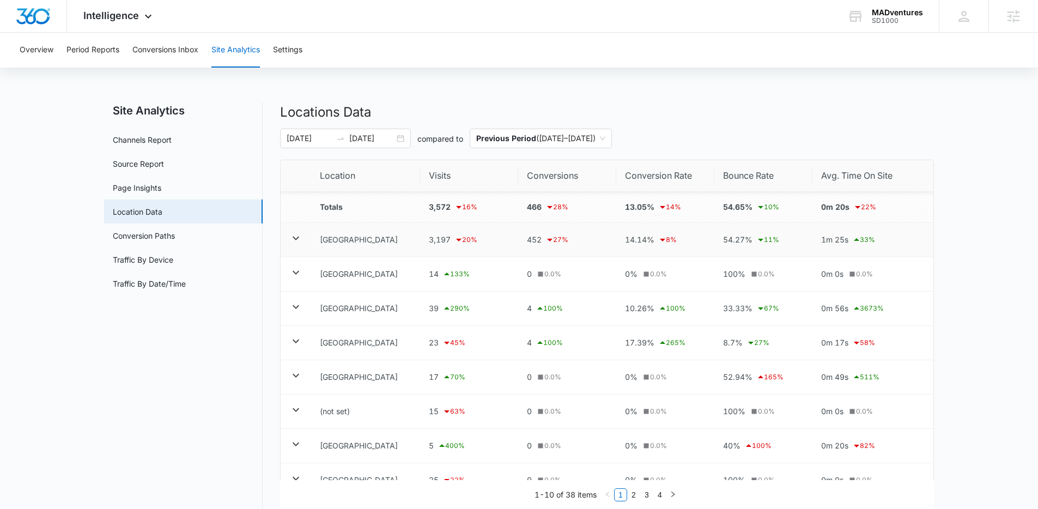
click at [295, 234] on icon at bounding box center [295, 238] width 13 height 13
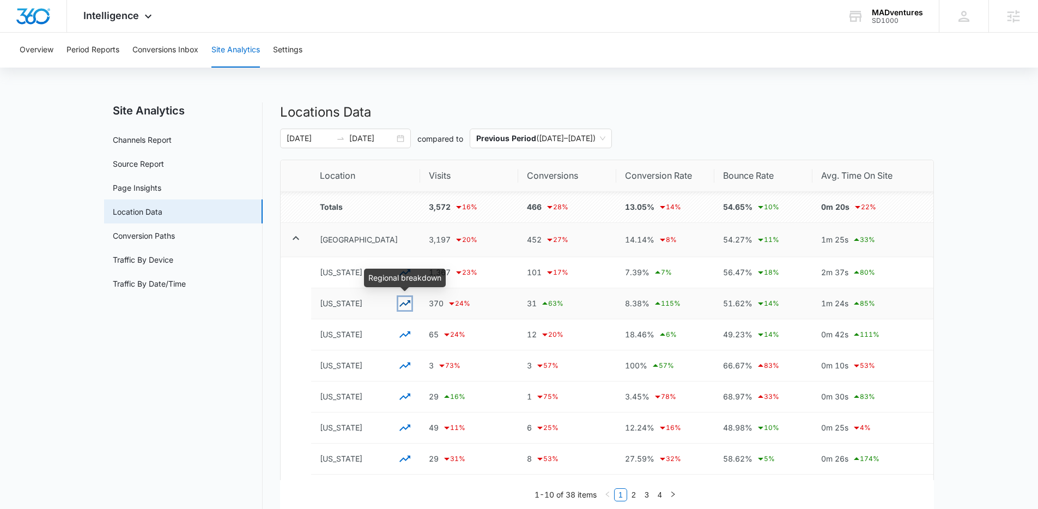
click at [403, 303] on icon "button" at bounding box center [405, 303] width 11 height 7
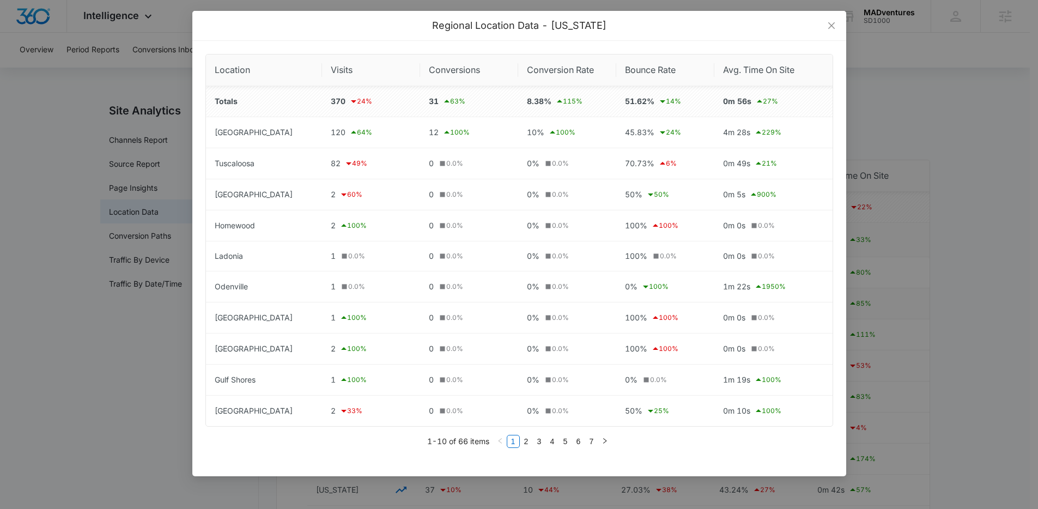
click at [130, 317] on div "Regional Location Data - Alabama Location Visits Conversions Conversion Rate Bo…" at bounding box center [519, 254] width 1038 height 509
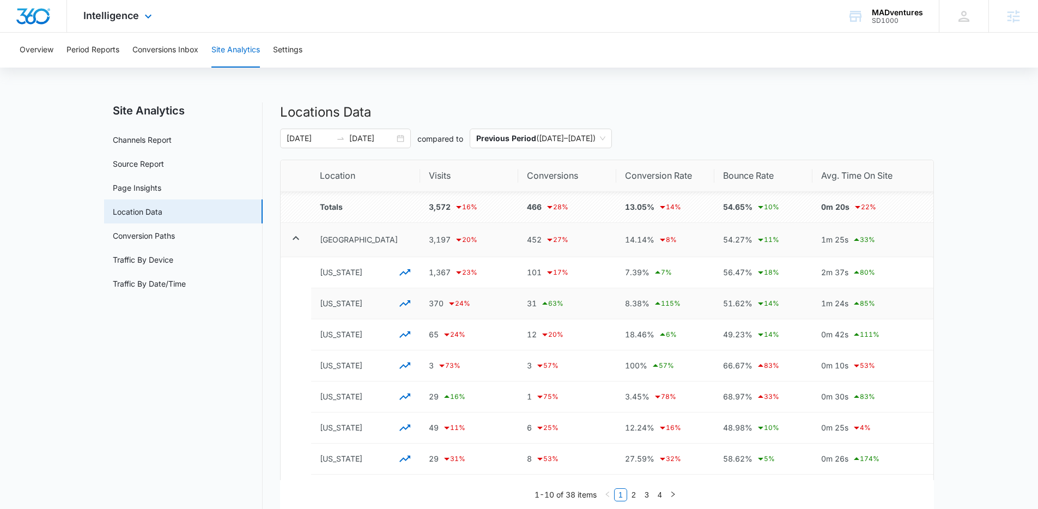
click at [20, 10] on img "Dashboard" at bounding box center [33, 16] width 35 height 16
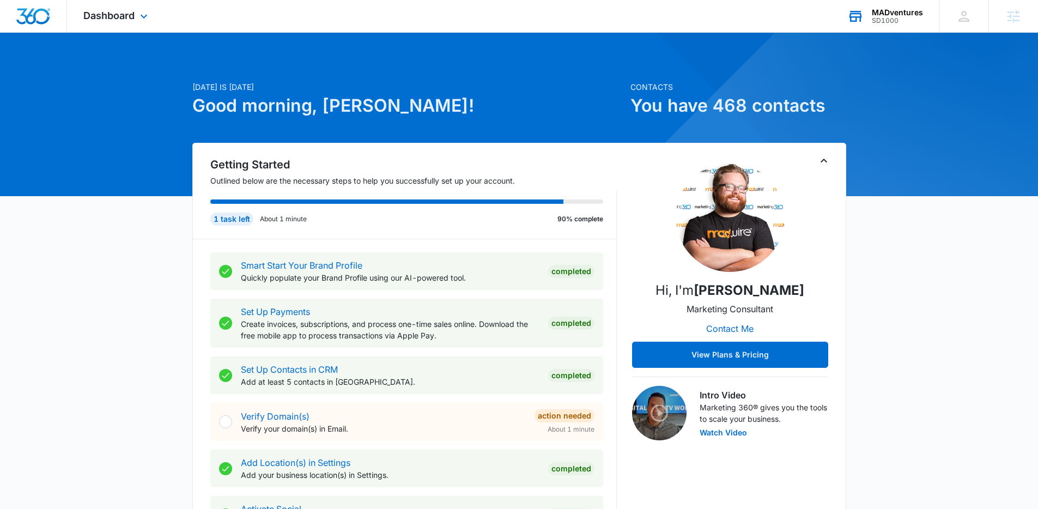
click at [870, 13] on div "MADventures SD1000 Your Accounts View All" at bounding box center [885, 16] width 108 height 32
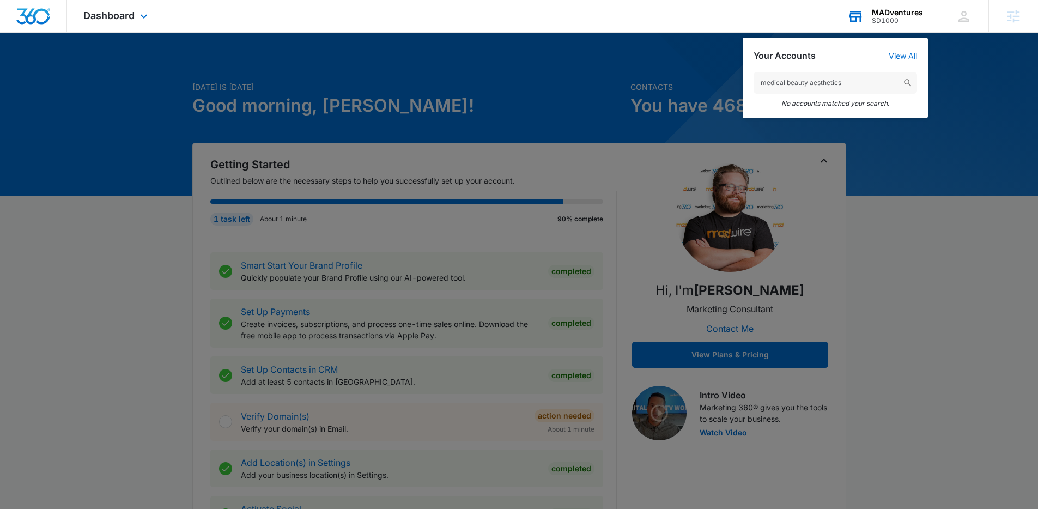
drag, startPoint x: 850, startPoint y: 82, endPoint x: 811, endPoint y: 83, distance: 39.3
click at [811, 83] on input "medical beauty aesthetics" at bounding box center [836, 83] width 164 height 22
drag, startPoint x: 808, startPoint y: 82, endPoint x: 674, endPoint y: 72, distance: 133.9
click at [672, 33] on nav "Dashboard Apps Reputation Websites Forms CRM Email Social Shop Content Ads Inte…" at bounding box center [519, 16] width 1038 height 33
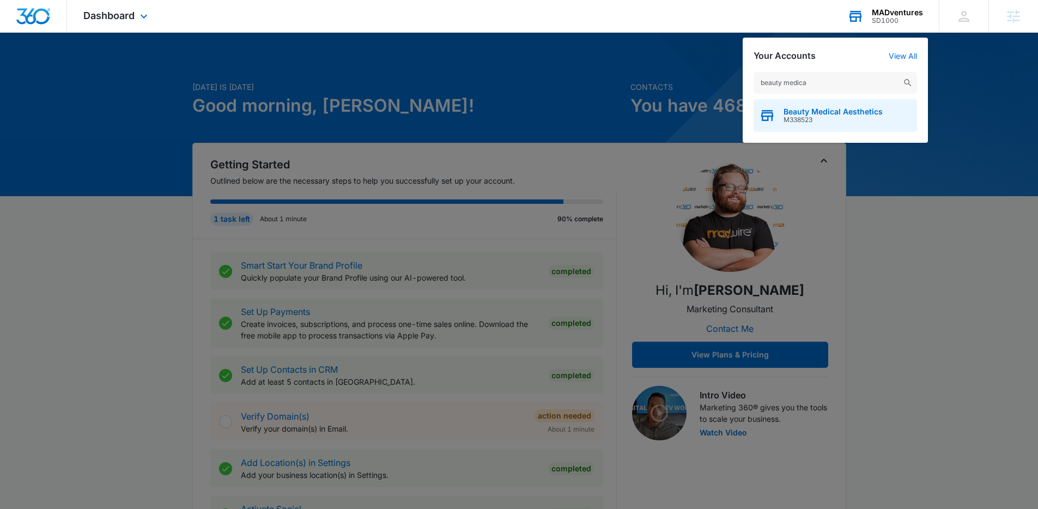
type input "beauty medica"
click at [827, 116] on span "M338523" at bounding box center [833, 120] width 99 height 8
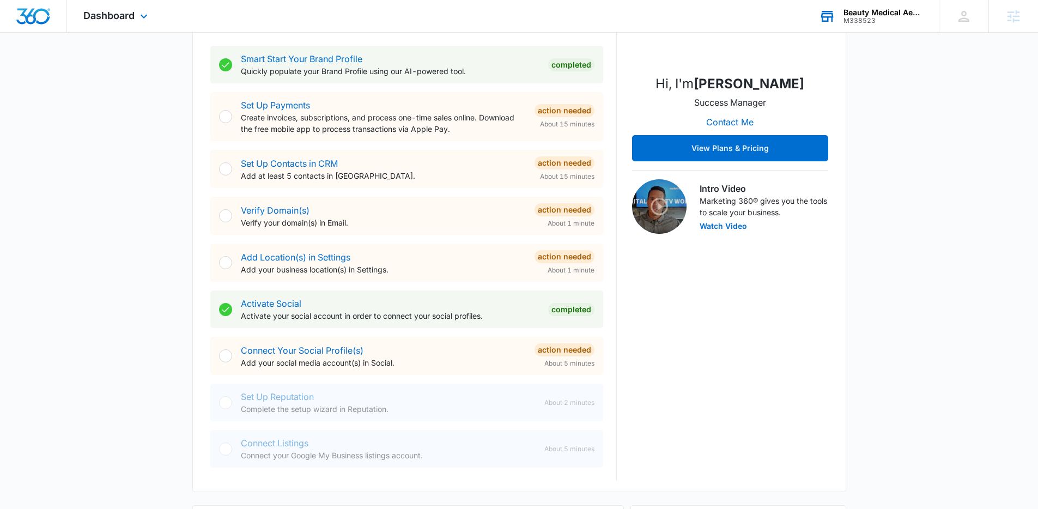
scroll to position [204, 0]
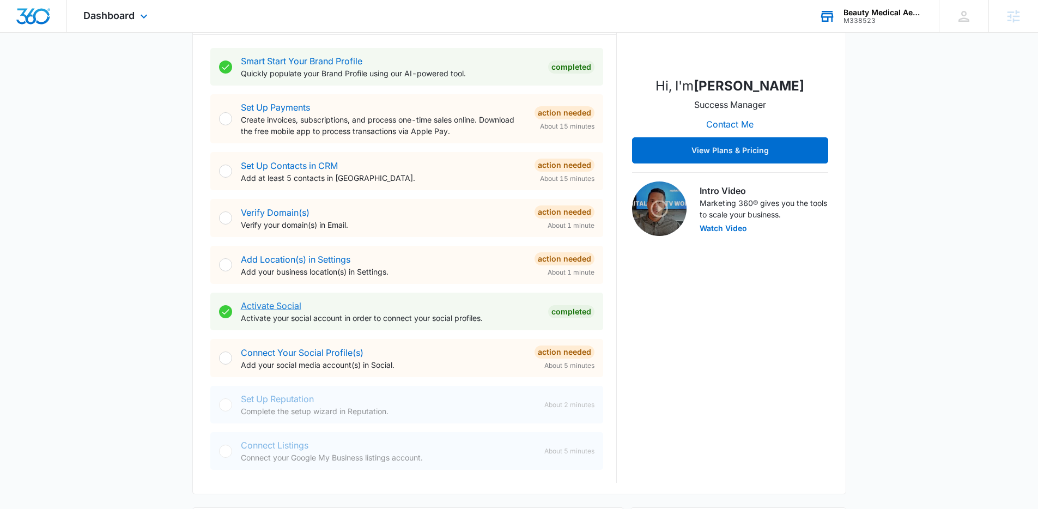
click at [283, 304] on link "Activate Social" at bounding box center [271, 305] width 61 height 11
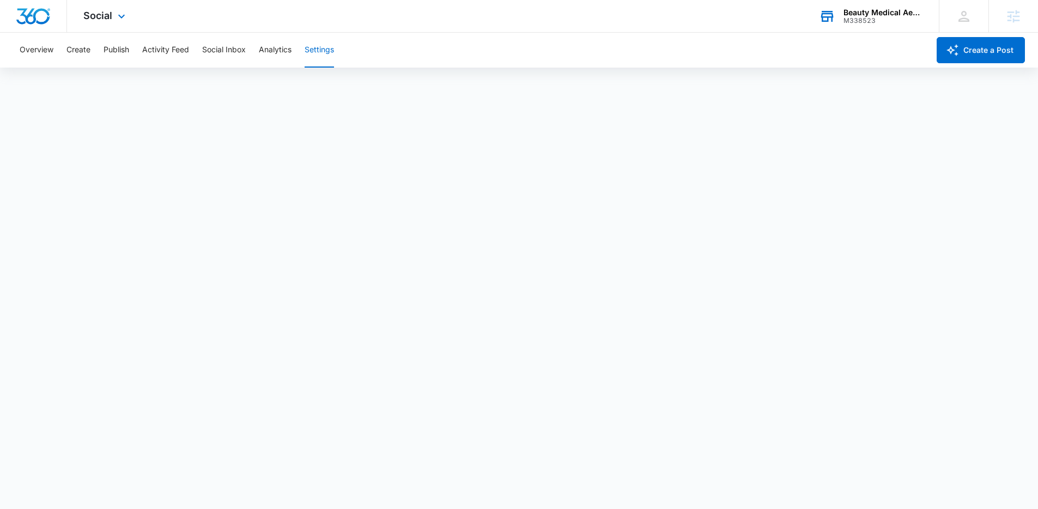
click at [31, 14] on img "Dashboard" at bounding box center [33, 16] width 35 height 16
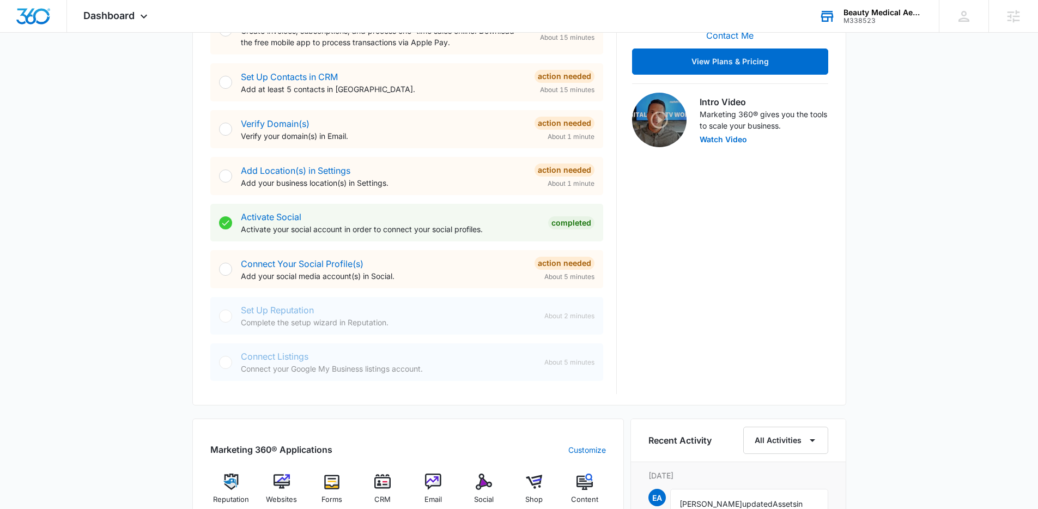
scroll to position [294, 0]
click at [312, 261] on link "Connect Your Social Profile(s)" at bounding box center [302, 263] width 123 height 11
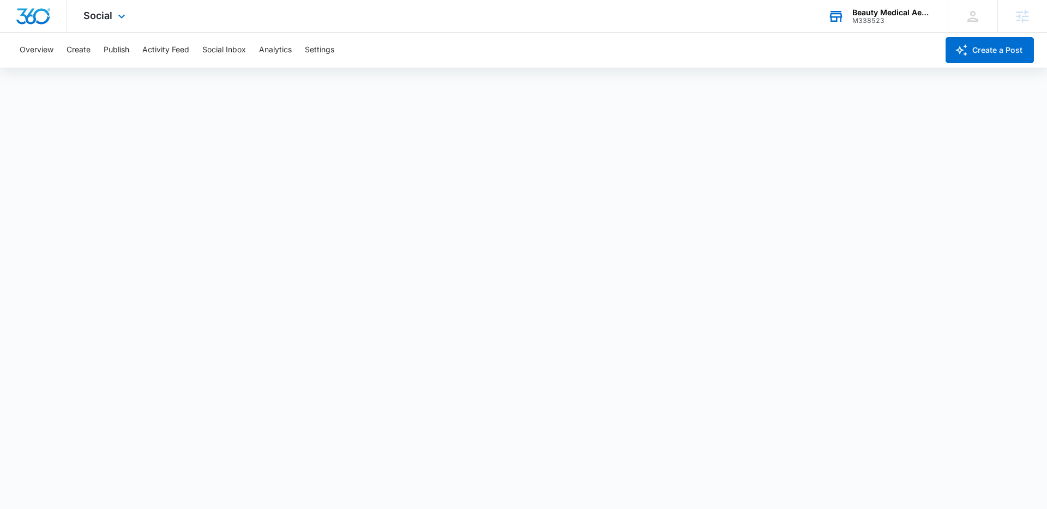
click at [34, 19] on img "Dashboard" at bounding box center [33, 16] width 35 height 16
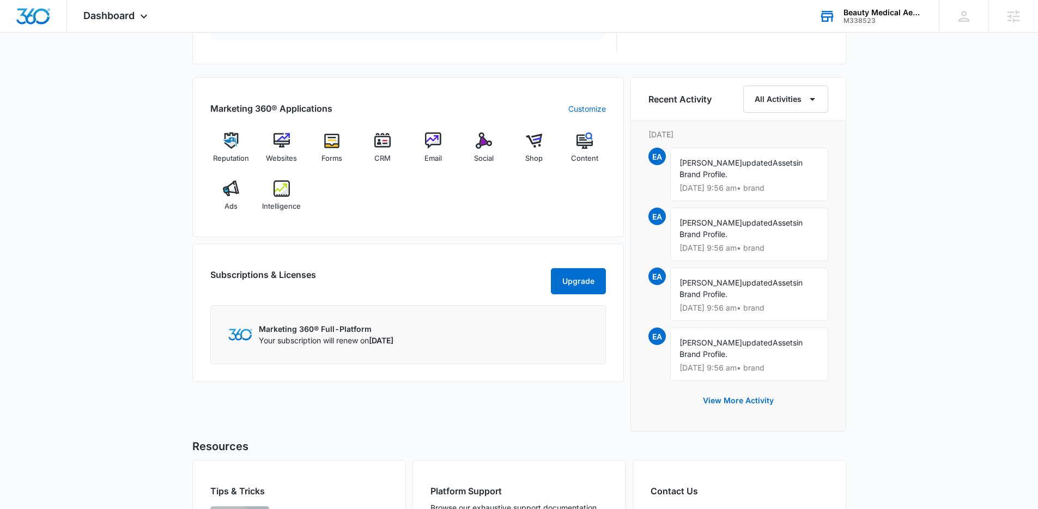
scroll to position [765, 0]
